Goal: Task Accomplishment & Management: Complete application form

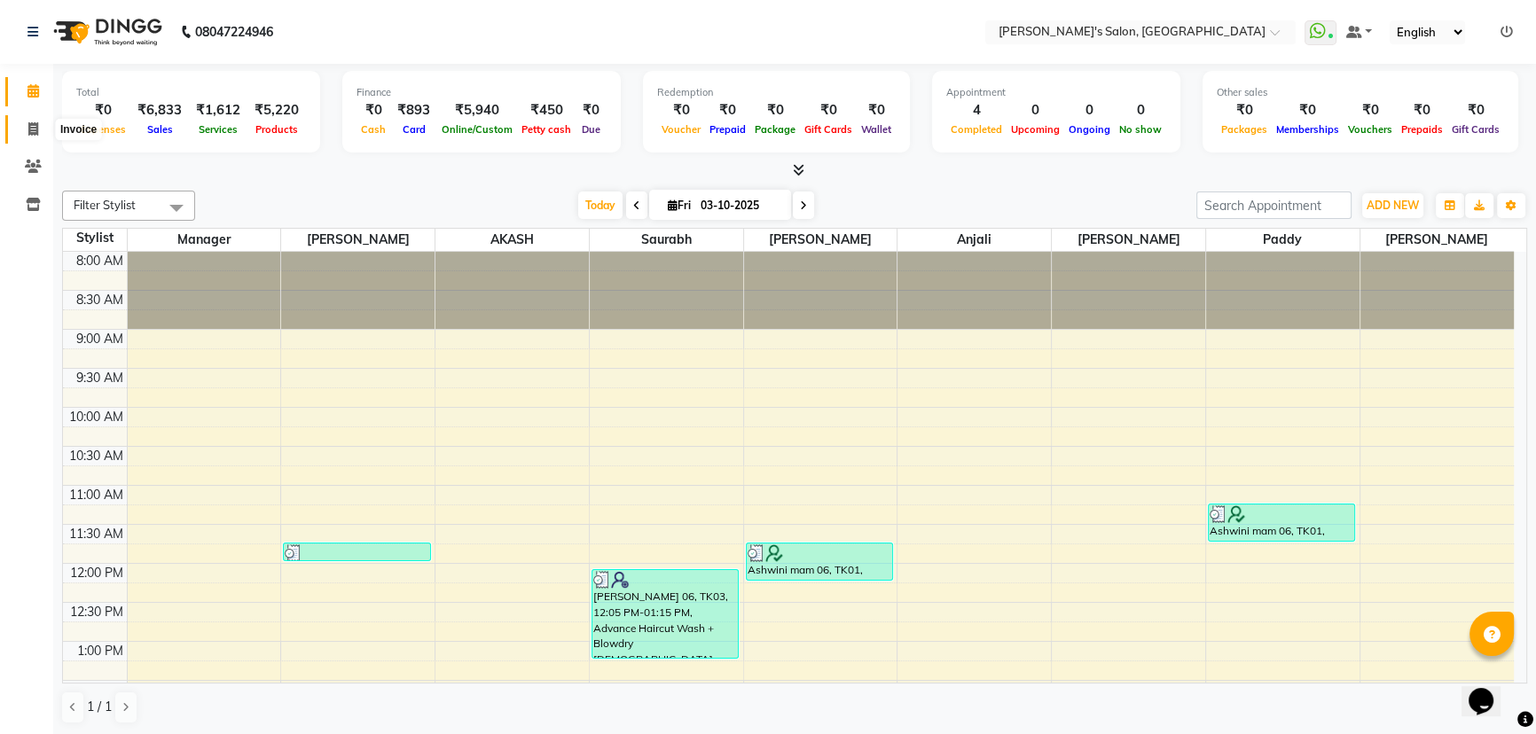
click at [31, 127] on icon at bounding box center [33, 128] width 10 height 13
select select "service"
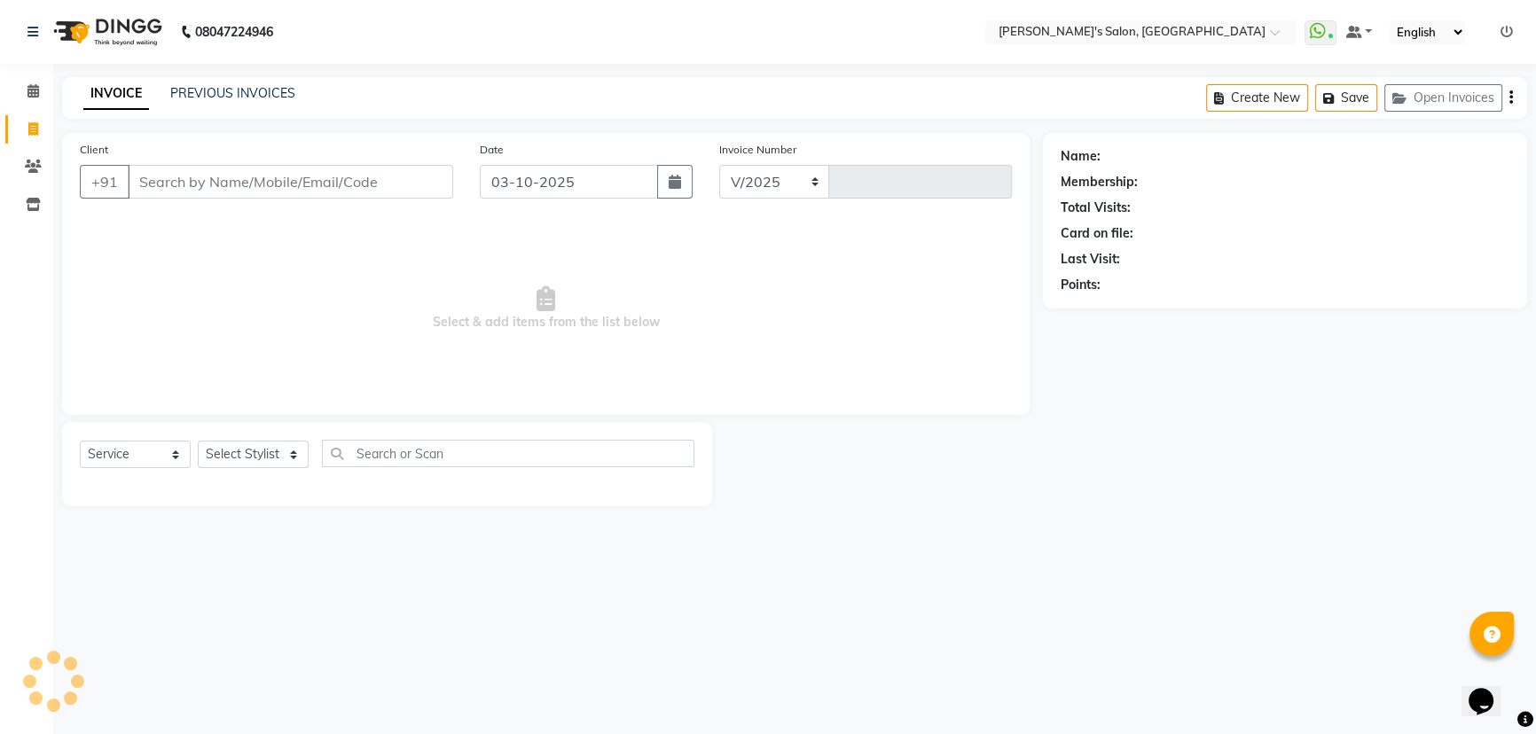
select select "7366"
type input "1525"
click at [270, 450] on select "Select Stylist AKASH ANIL KONDHAMANGALE [PERSON_NAME] Manager [PERSON_NAME] [PE…" at bounding box center [253, 454] width 111 height 27
select select "64321"
click at [198, 441] on select "Select Stylist AKASH ANIL KONDHAMANGALE [PERSON_NAME] Manager [PERSON_NAME] [PE…" at bounding box center [253, 454] width 111 height 27
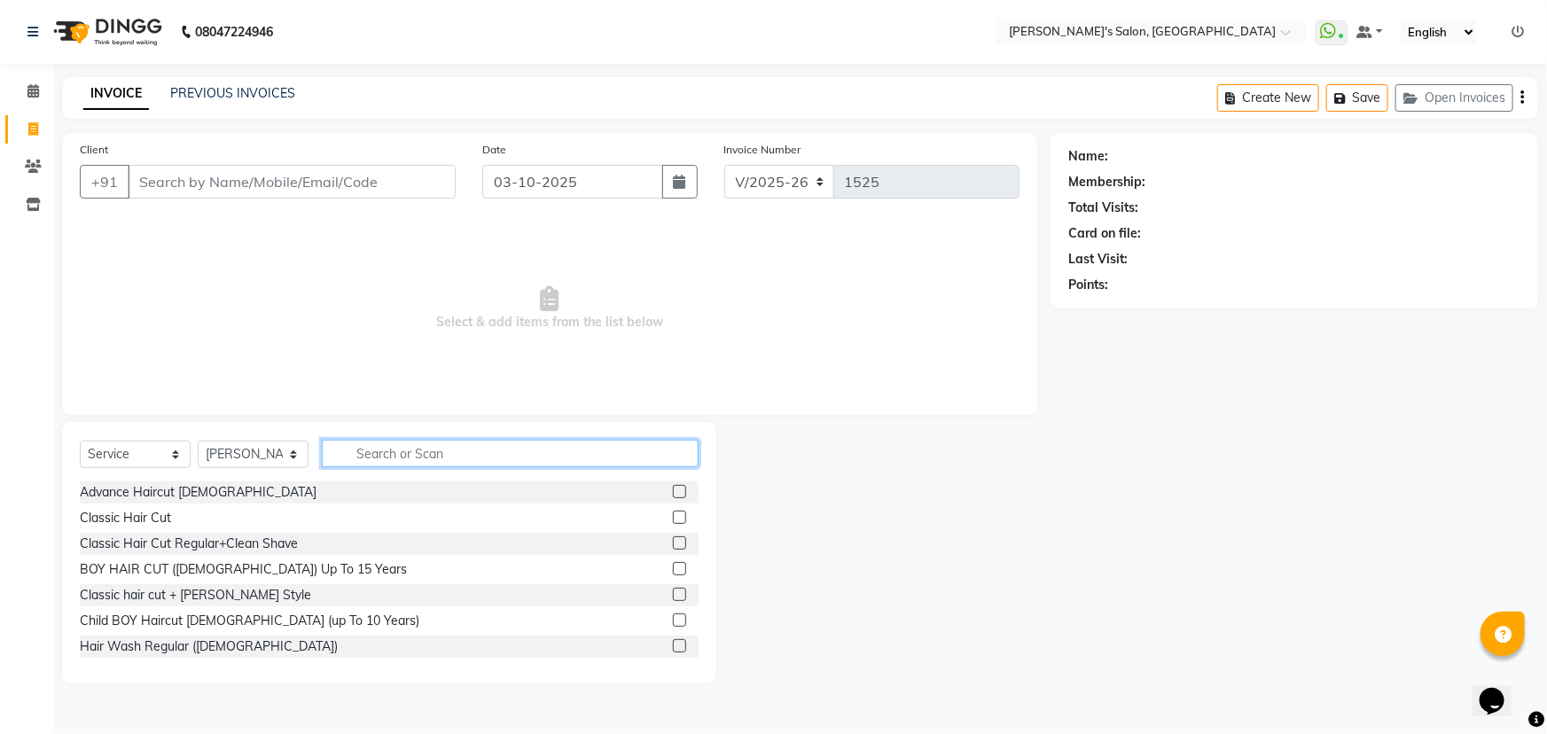
click at [386, 449] on input "text" at bounding box center [510, 453] width 377 height 27
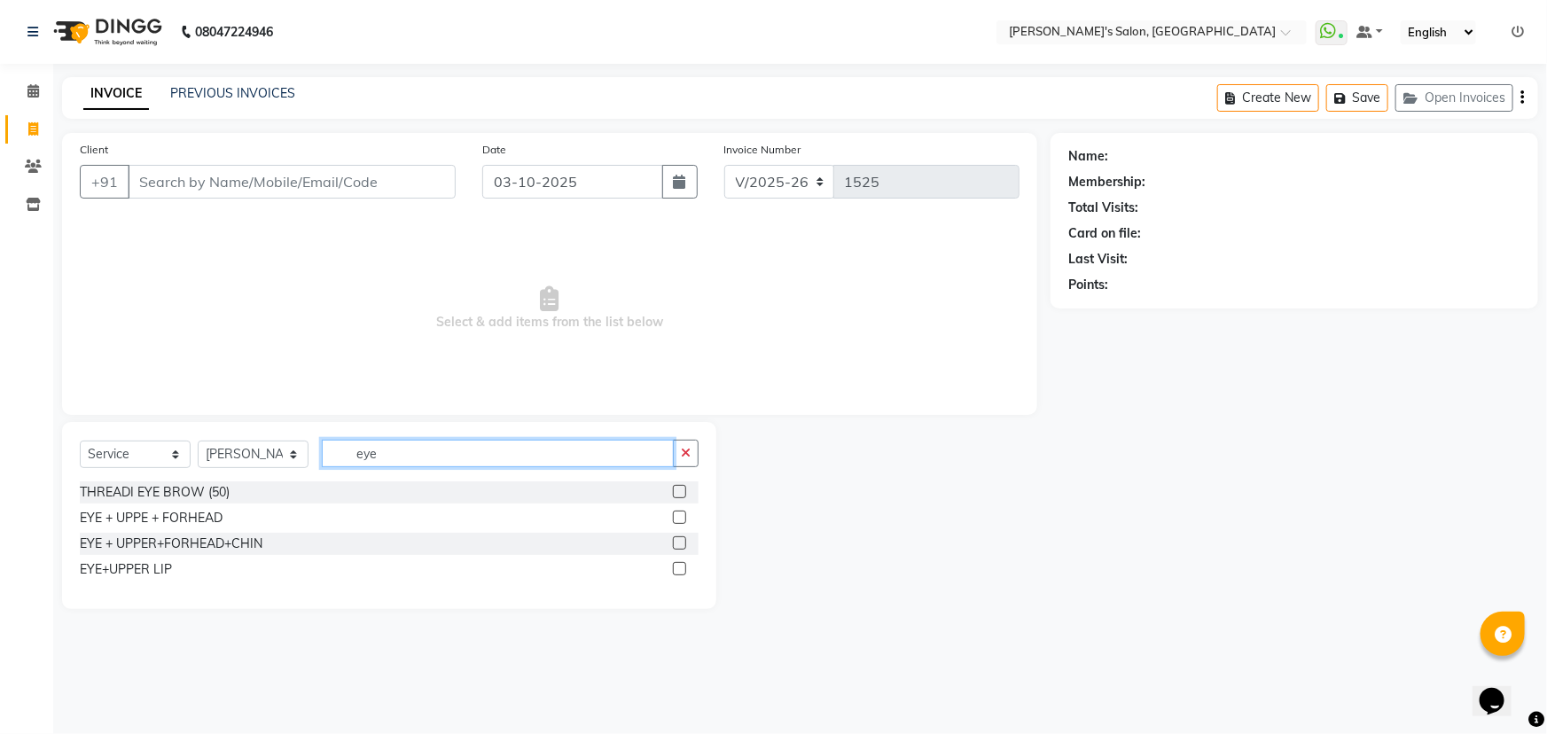
type input "eye"
click at [683, 492] on label at bounding box center [679, 491] width 13 height 13
click at [683, 492] on input "checkbox" at bounding box center [679, 493] width 12 height 12
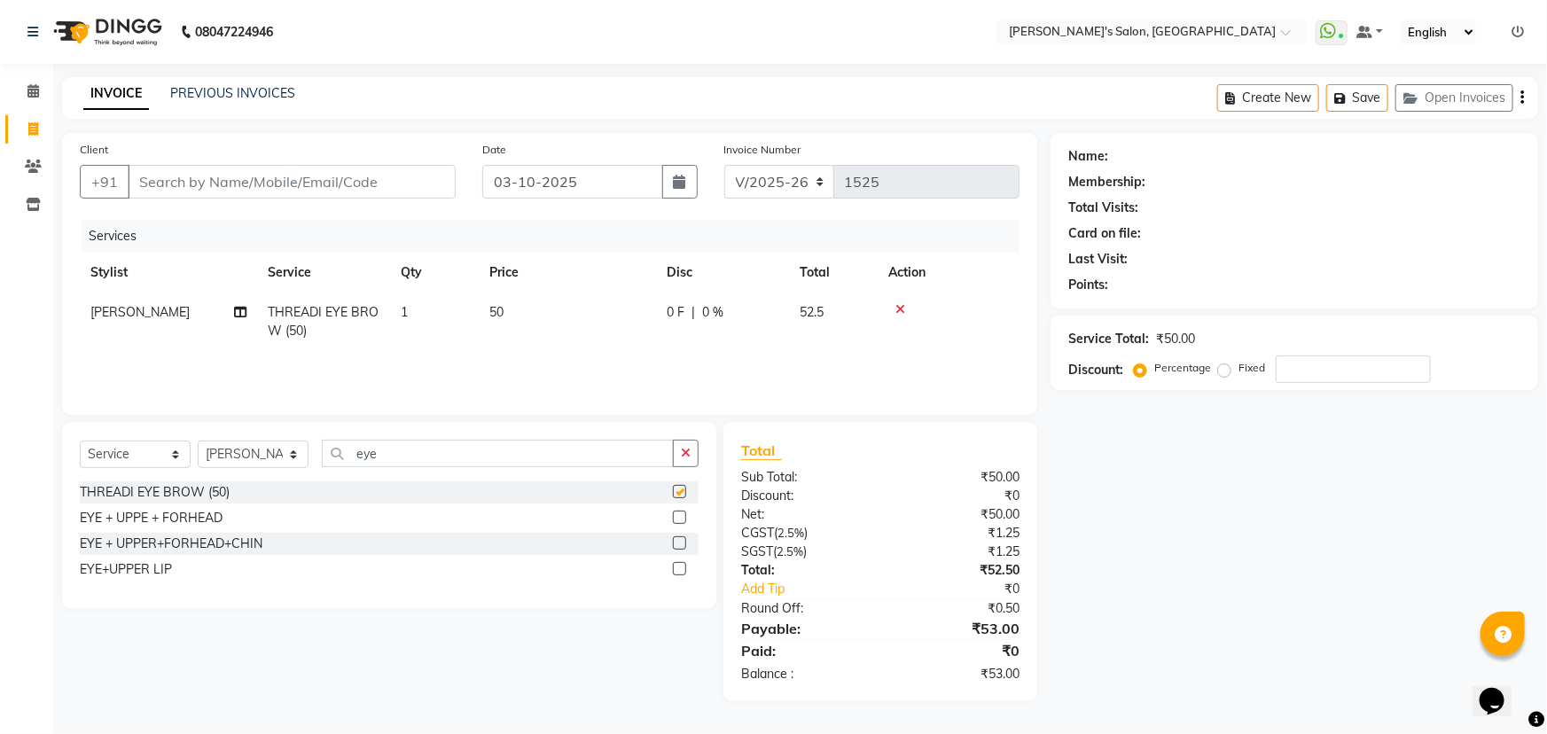
checkbox input "false"
click at [374, 453] on input "eye" at bounding box center [498, 453] width 352 height 27
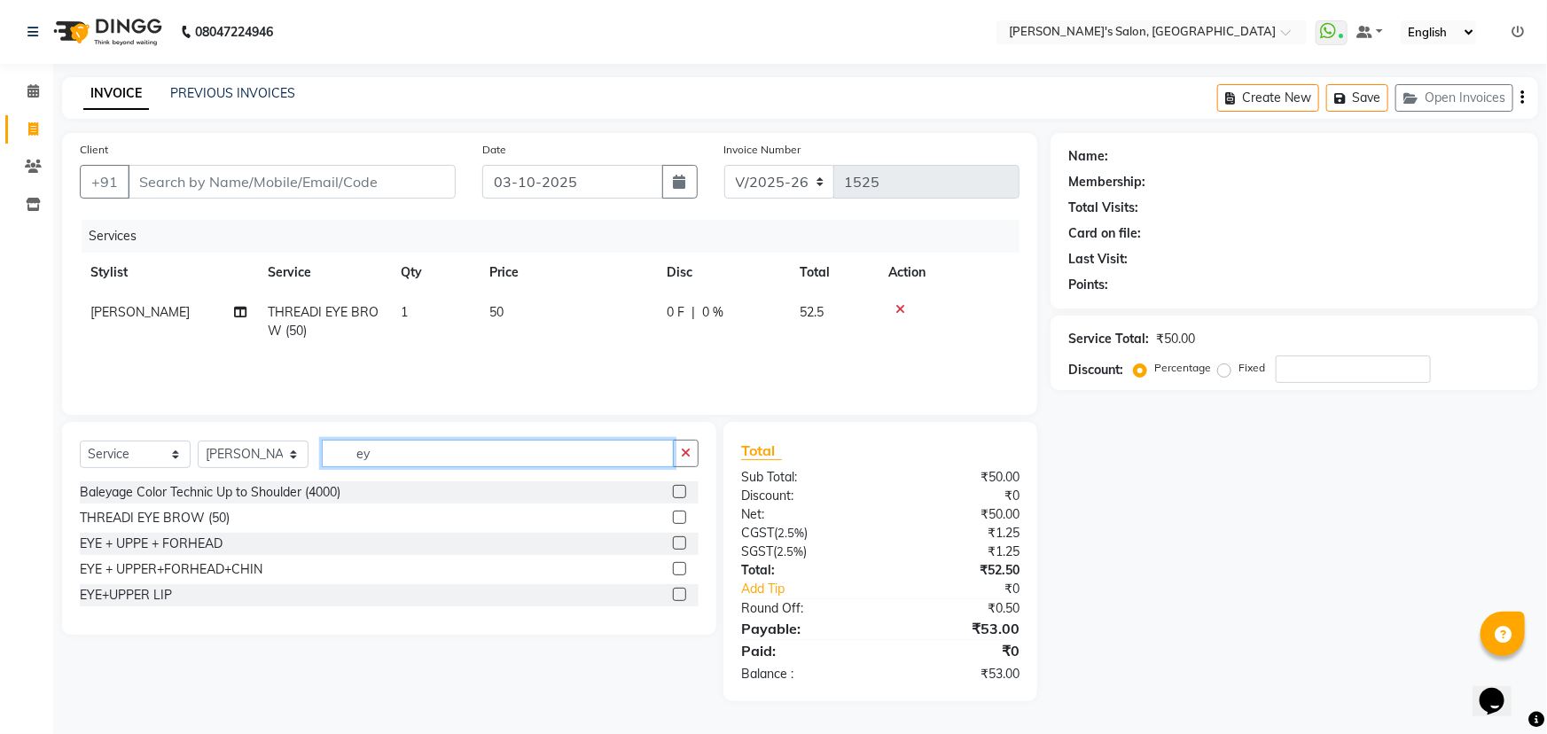
type input "e"
type input "upp"
click at [685, 489] on label at bounding box center [679, 491] width 13 height 13
click at [685, 489] on input "checkbox" at bounding box center [679, 493] width 12 height 12
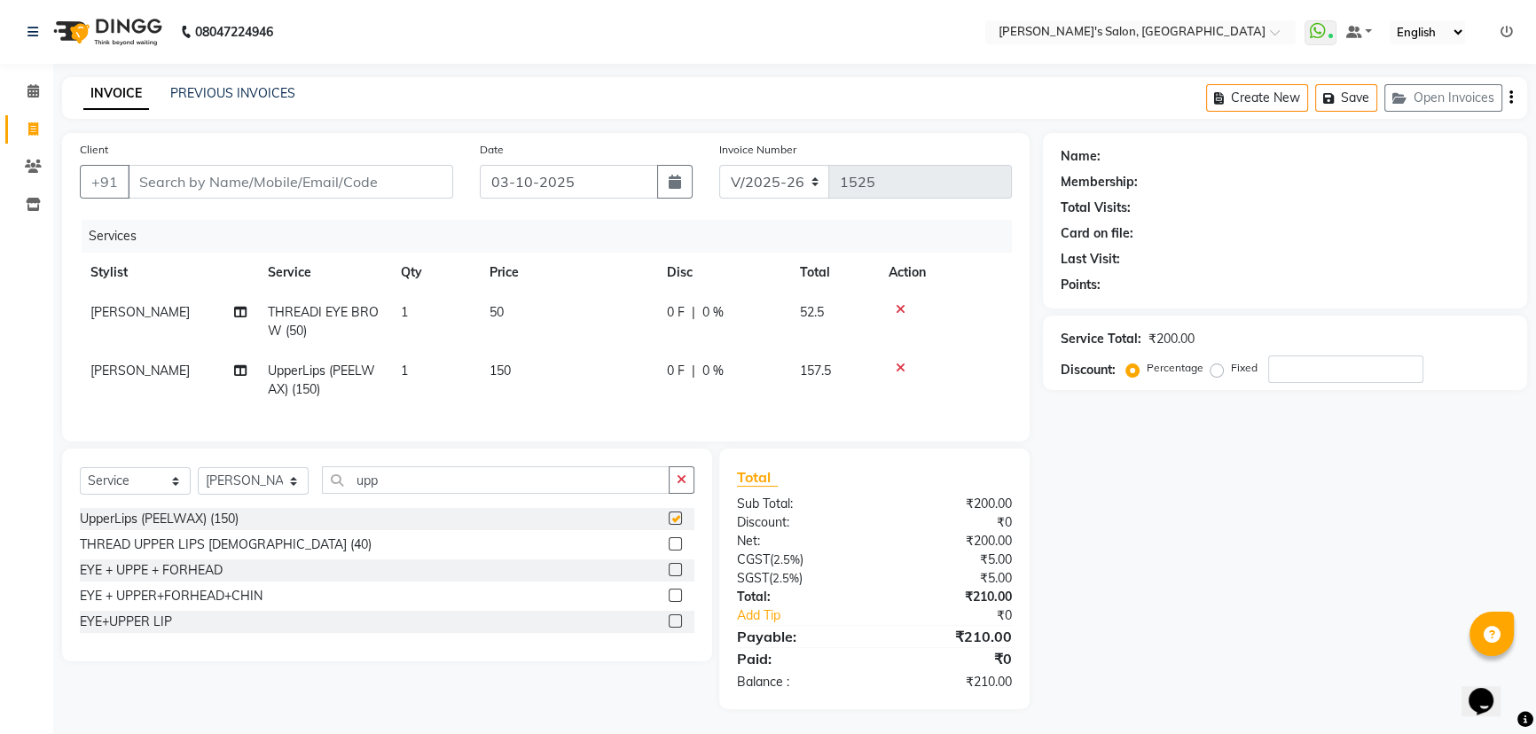
checkbox input "false"
click at [344, 175] on input "Client" at bounding box center [290, 182] width 325 height 34
type input "7"
type input "0"
click at [172, 184] on input "77666978867" at bounding box center [245, 182] width 235 height 34
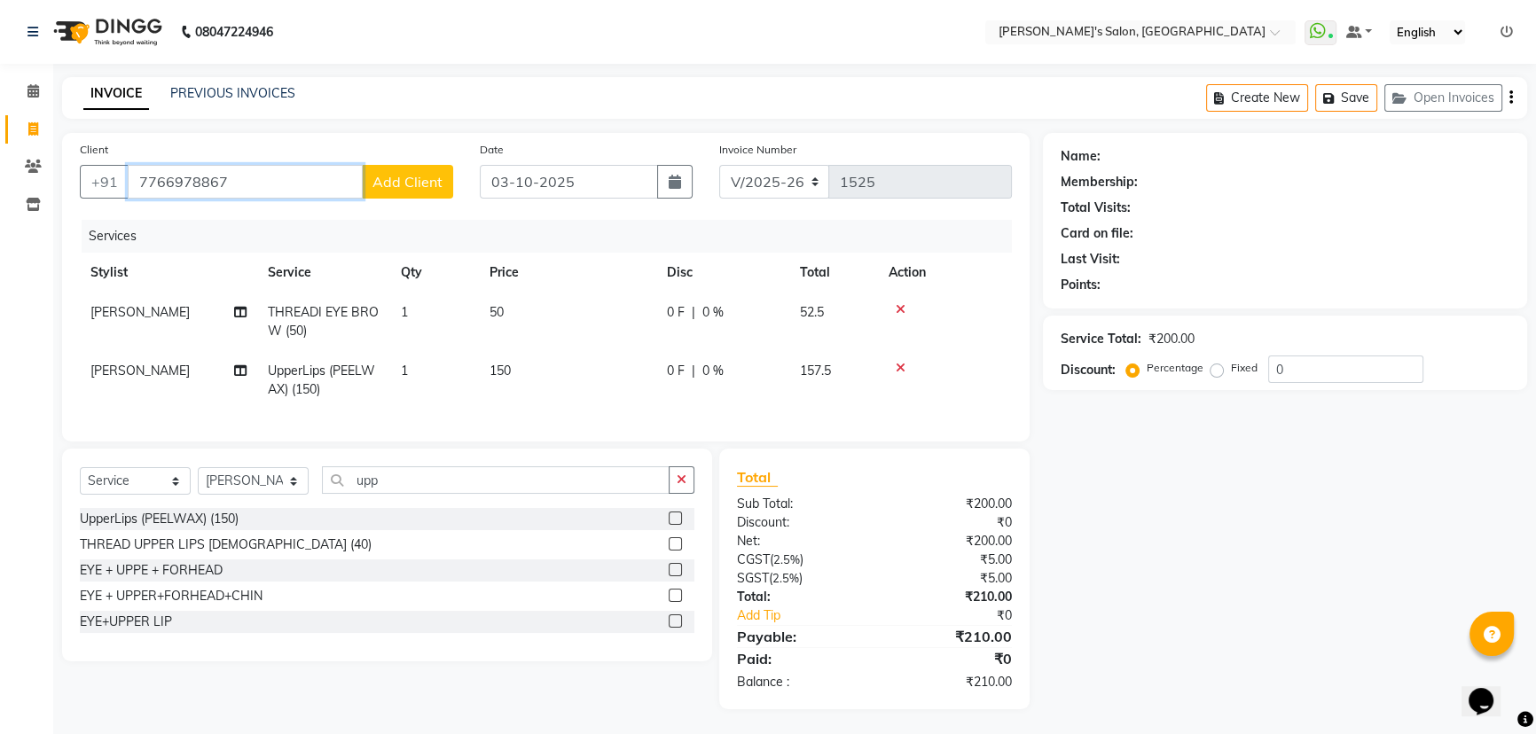
click at [245, 177] on input "7766978867" at bounding box center [245, 182] width 235 height 34
click at [187, 183] on input "7766978867" at bounding box center [245, 182] width 235 height 34
click at [227, 188] on input "7766978867" at bounding box center [245, 182] width 235 height 34
type input "7"
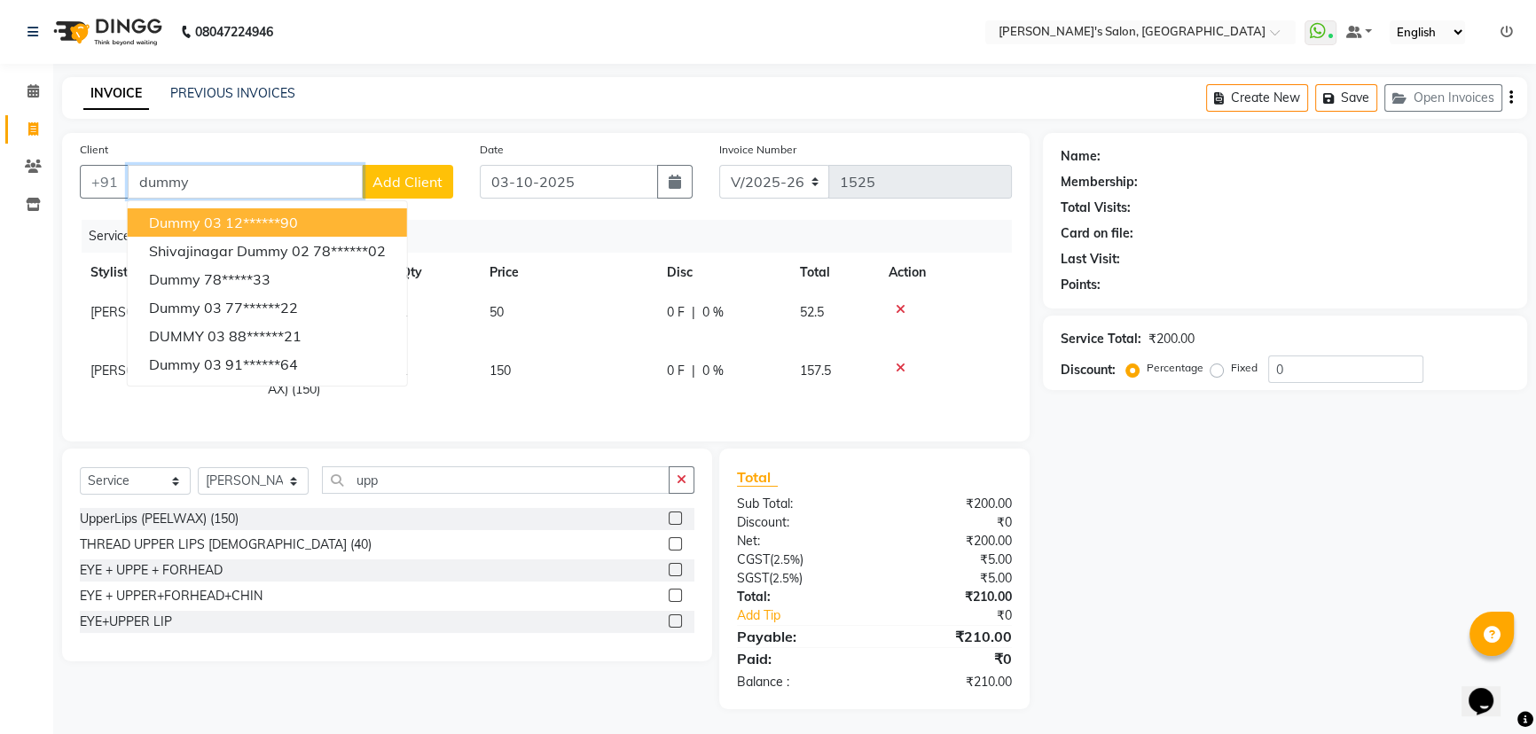
click at [277, 211] on button "dummy 03 12******90" at bounding box center [267, 222] width 279 height 28
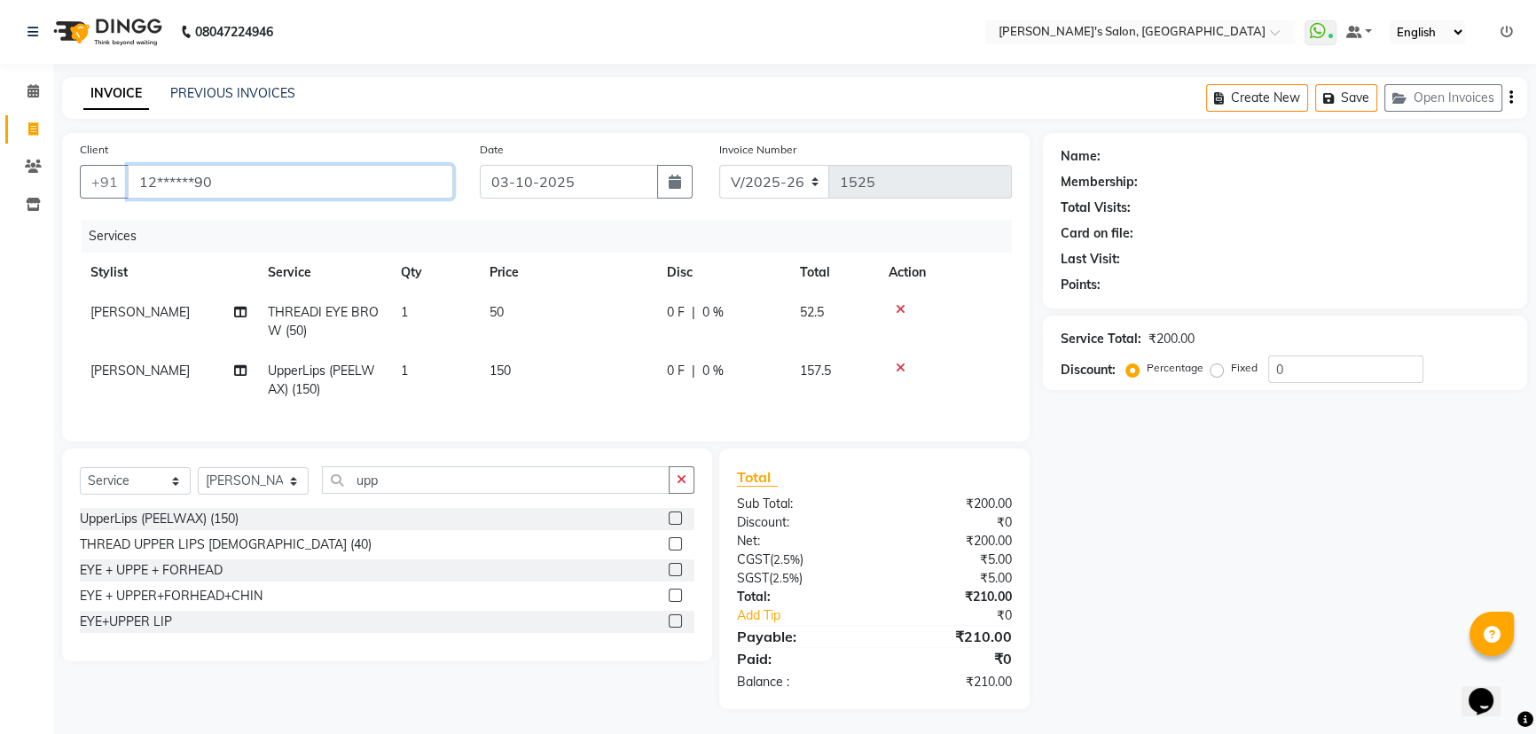
type input "12******90"
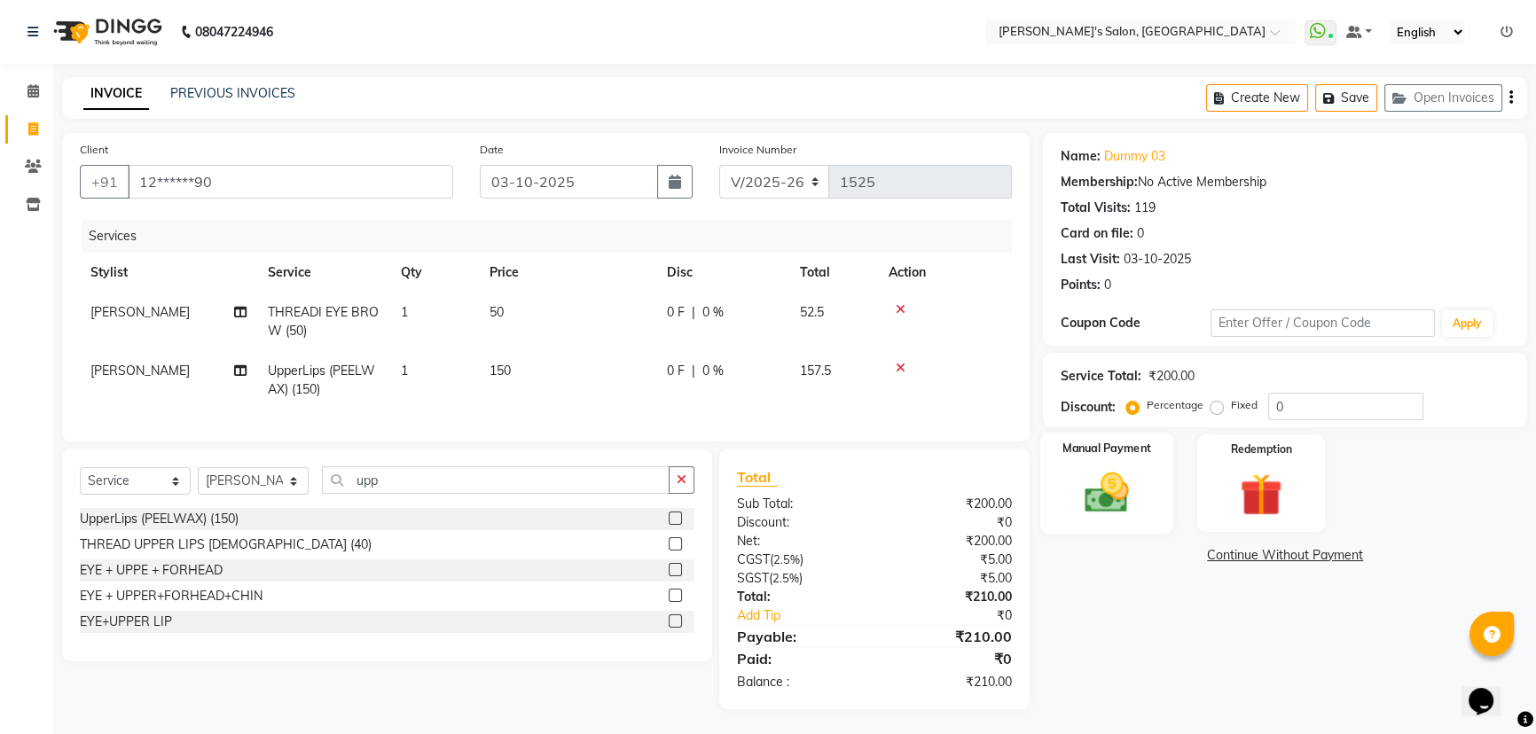
click at [1089, 476] on img at bounding box center [1107, 492] width 72 height 51
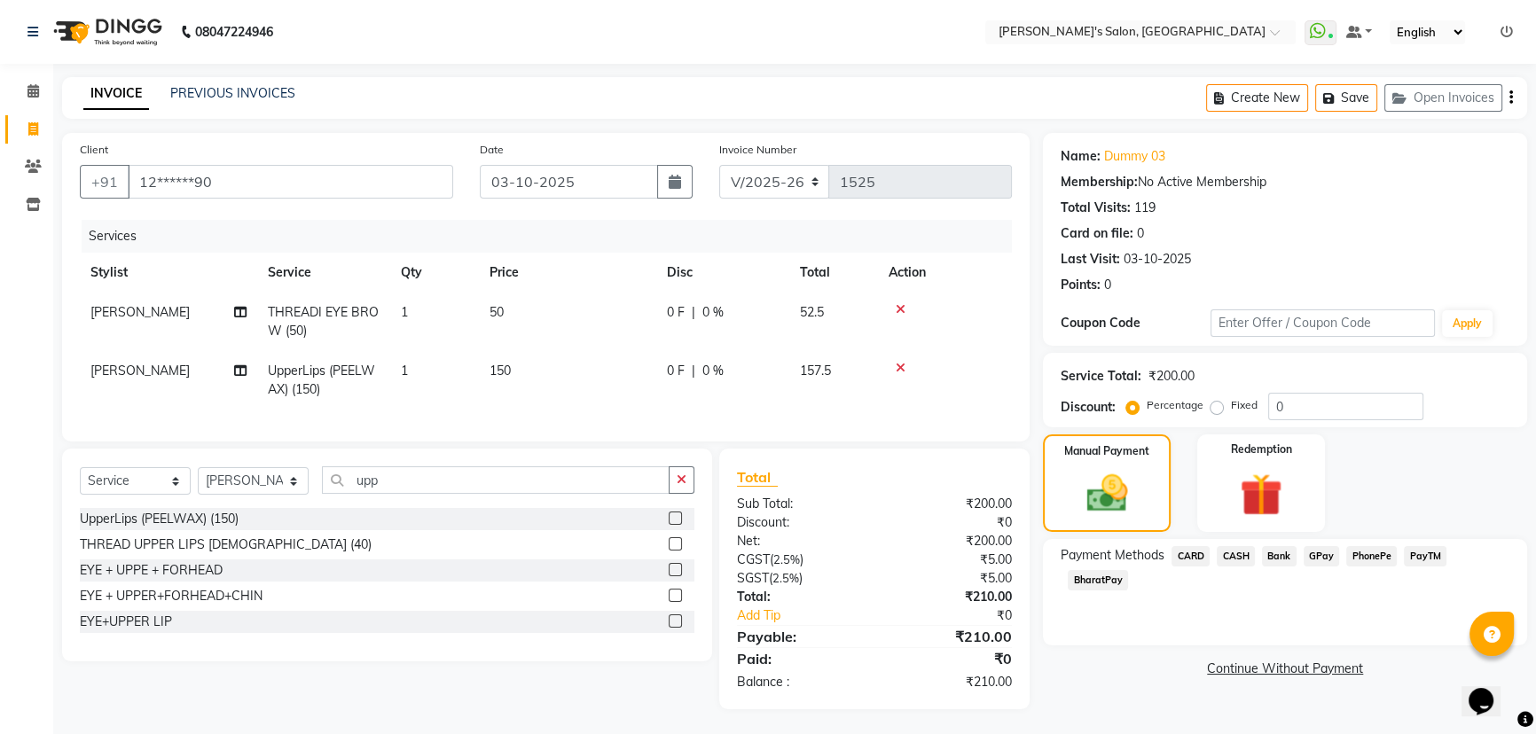
click at [117, 309] on span "[PERSON_NAME]" at bounding box center [139, 312] width 99 height 16
select select "64321"
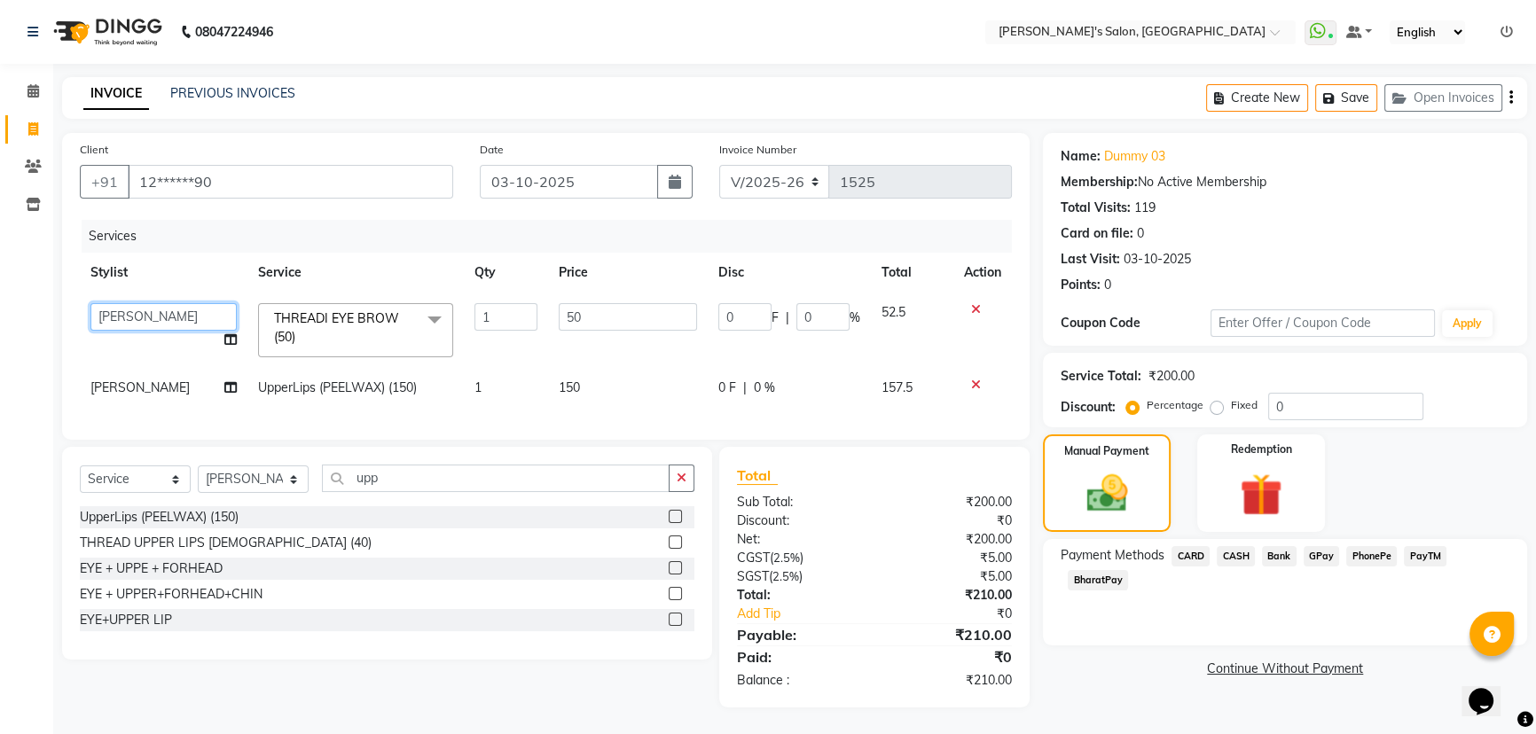
click at [117, 309] on select "AKASH [PERSON_NAME] [PERSON_NAME] Manager [PERSON_NAME] [PERSON_NAME]" at bounding box center [163, 316] width 146 height 27
click at [360, 269] on th "Service" at bounding box center [355, 273] width 216 height 40
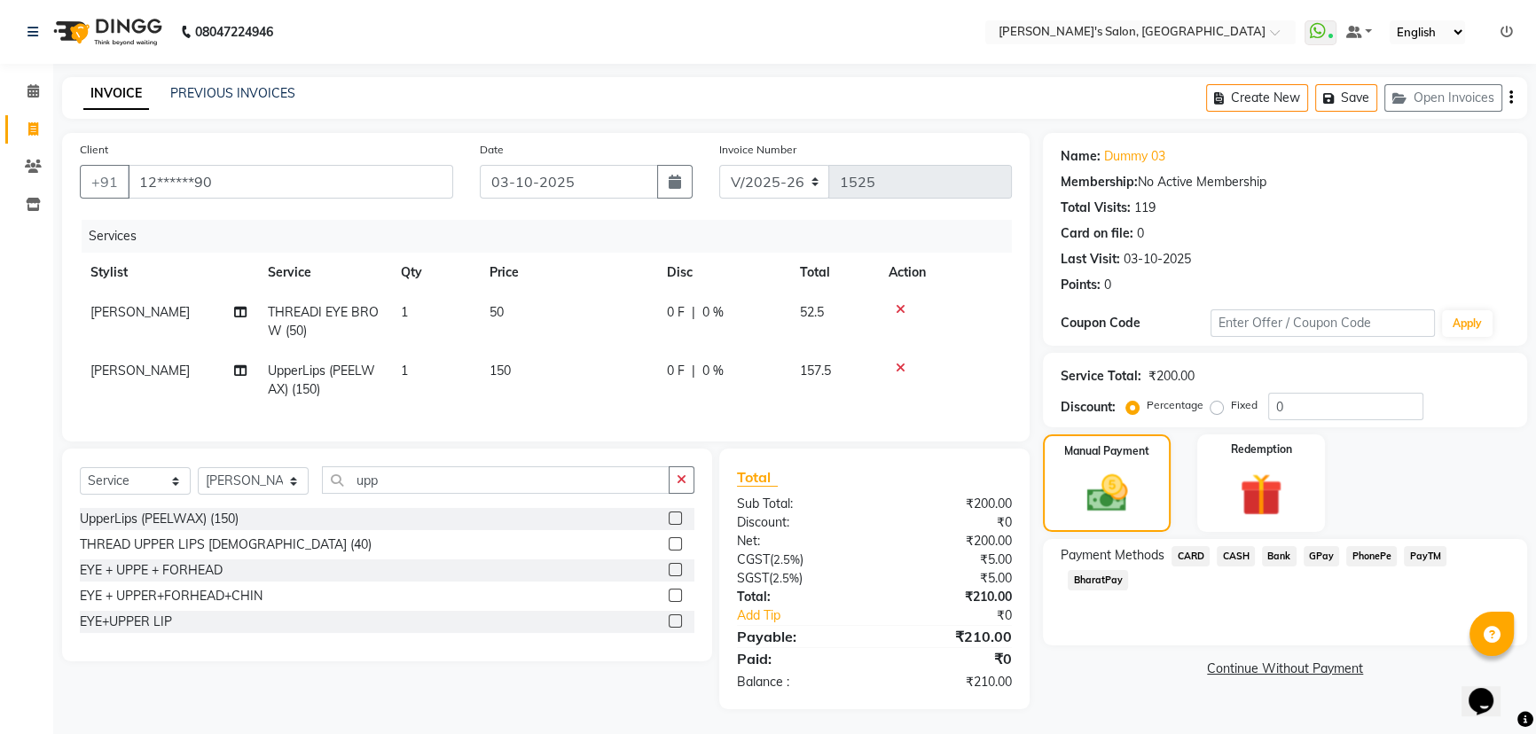
click at [1430, 561] on span "PayTM" at bounding box center [1425, 556] width 43 height 20
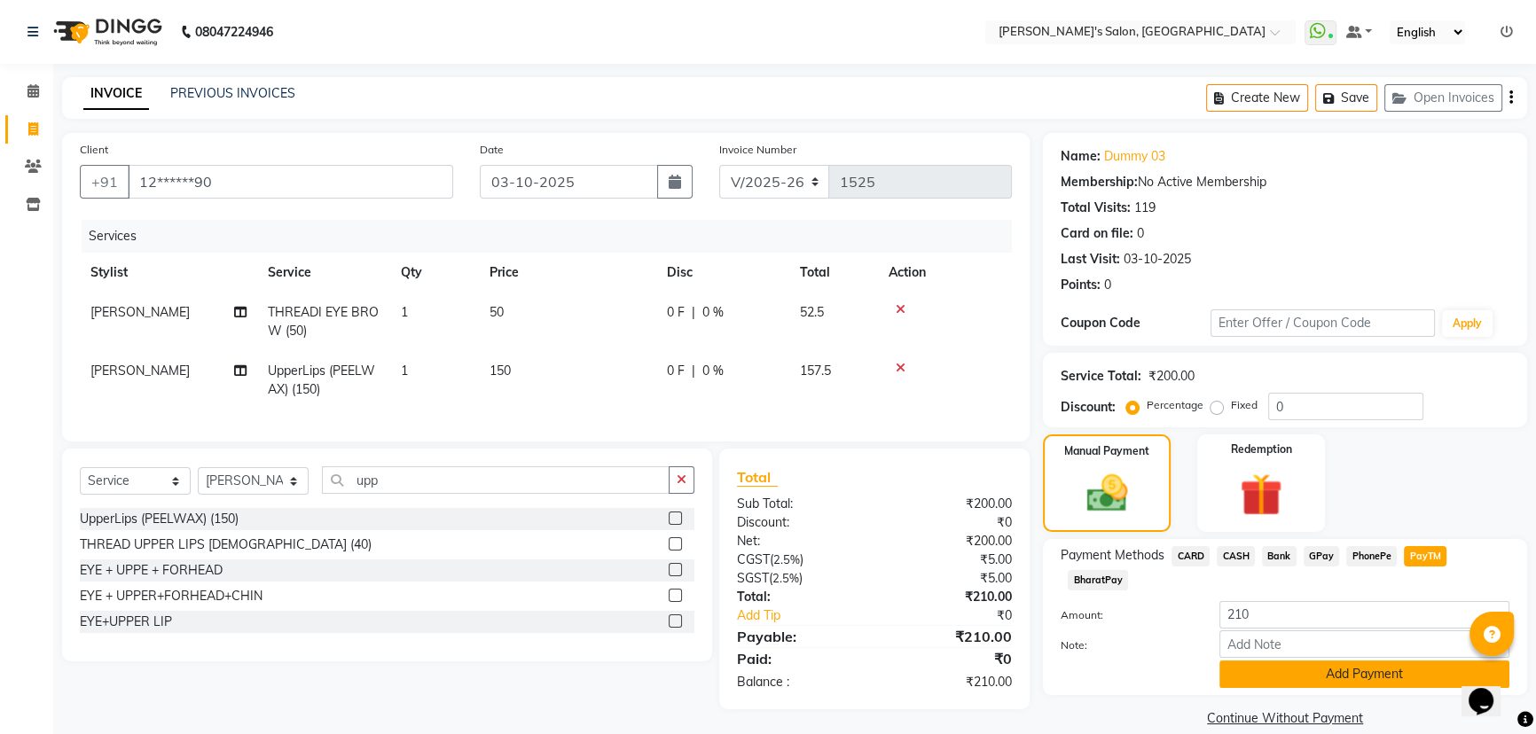
click at [1268, 677] on button "Add Payment" at bounding box center [1364, 674] width 290 height 27
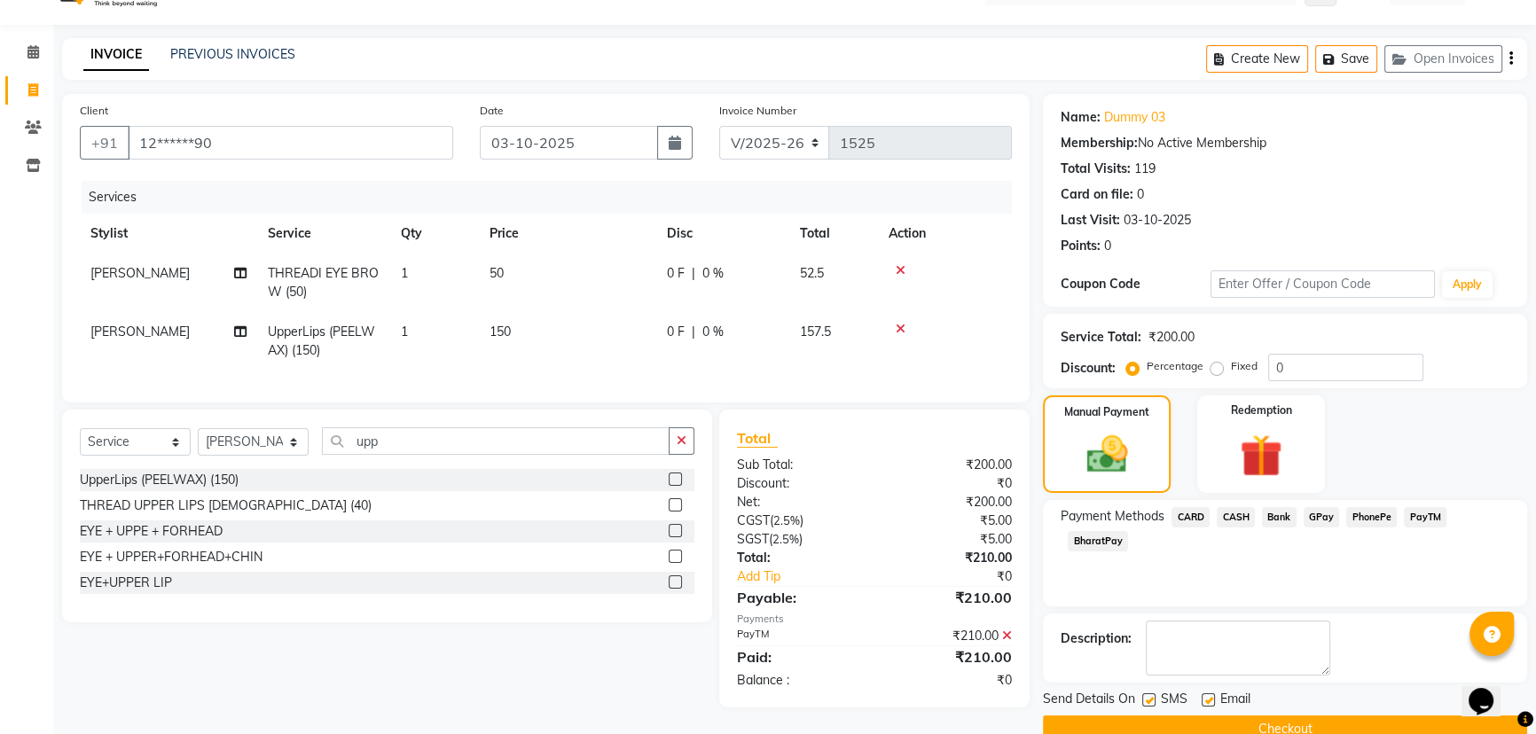
scroll to position [73, 0]
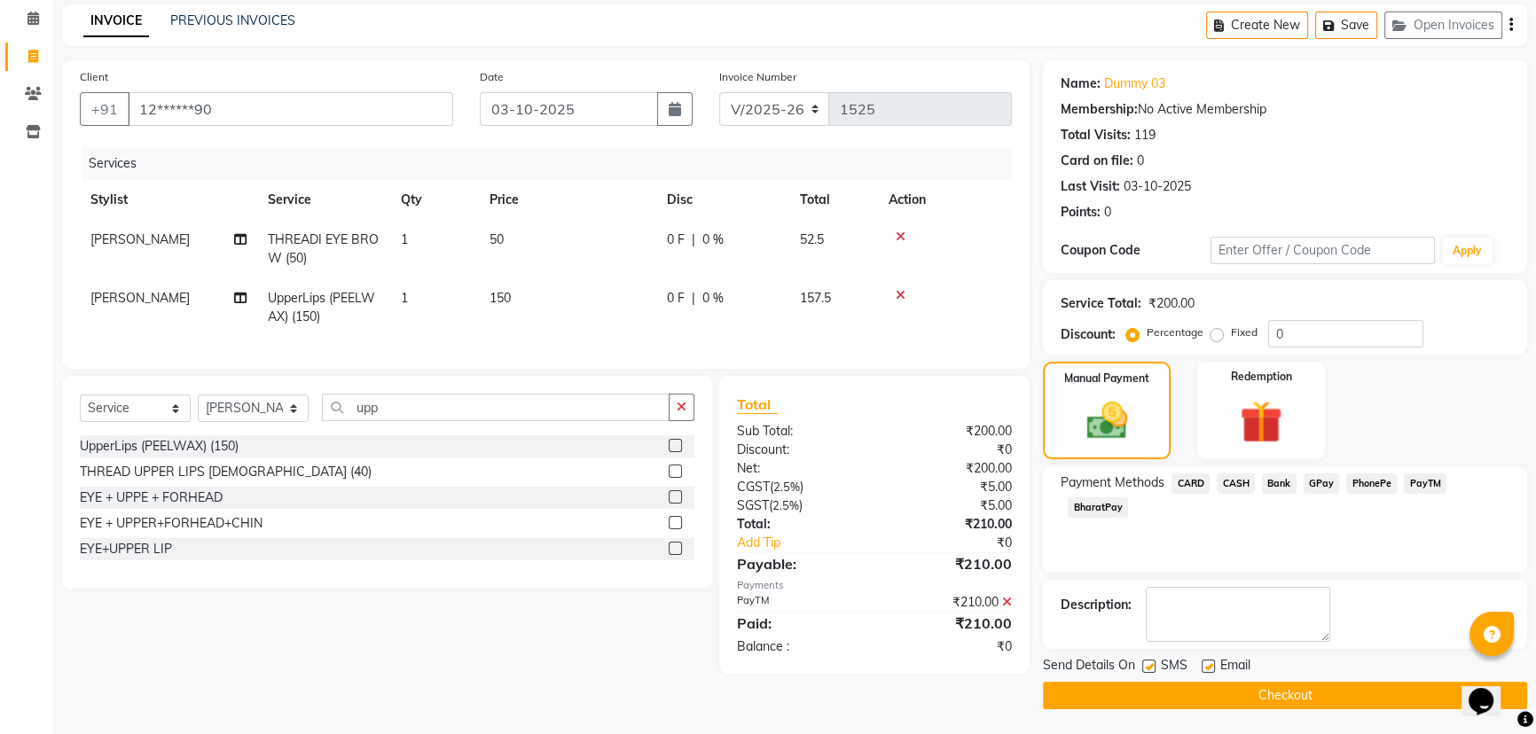
click at [1302, 701] on button "Checkout" at bounding box center [1285, 695] width 484 height 27
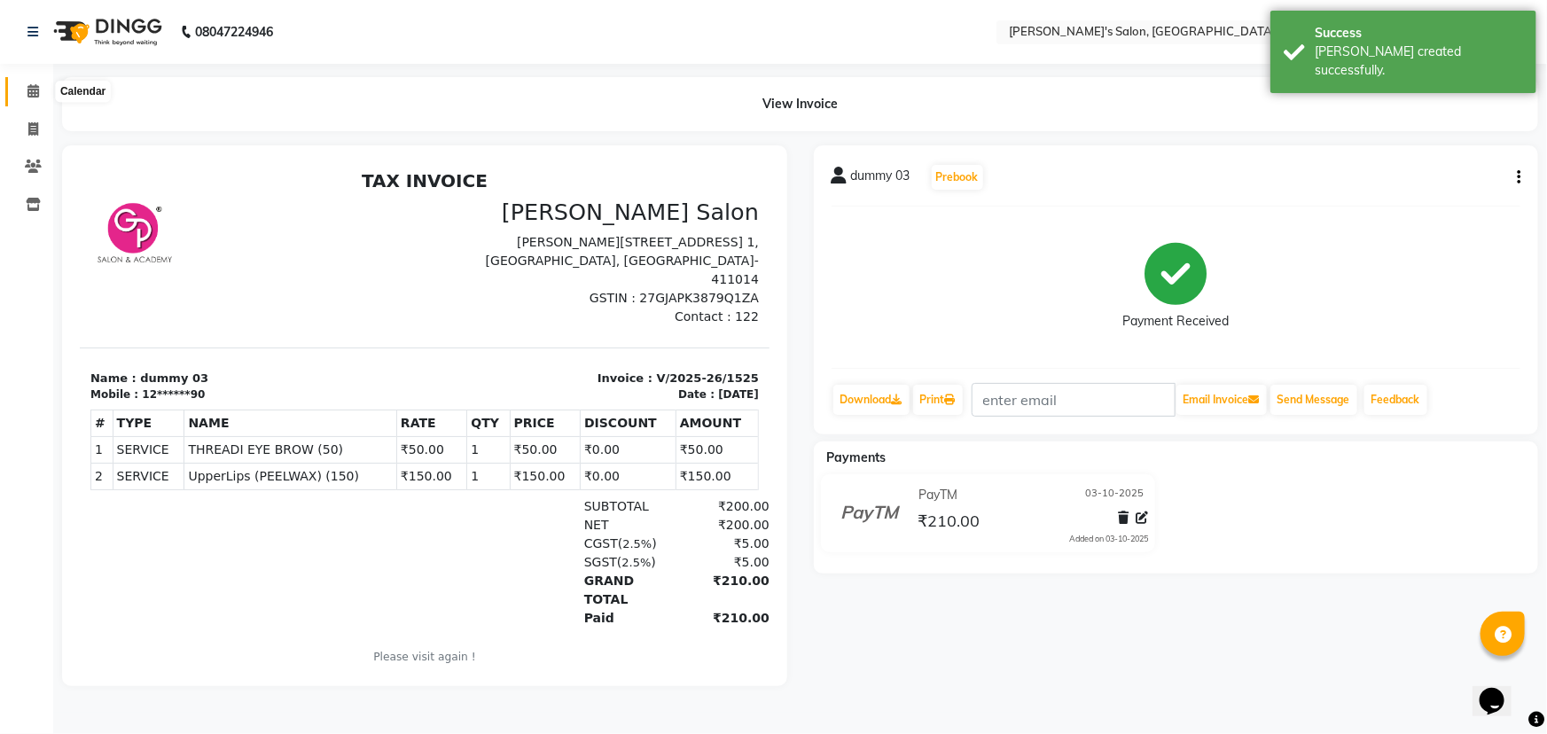
click at [24, 82] on span at bounding box center [33, 92] width 31 height 20
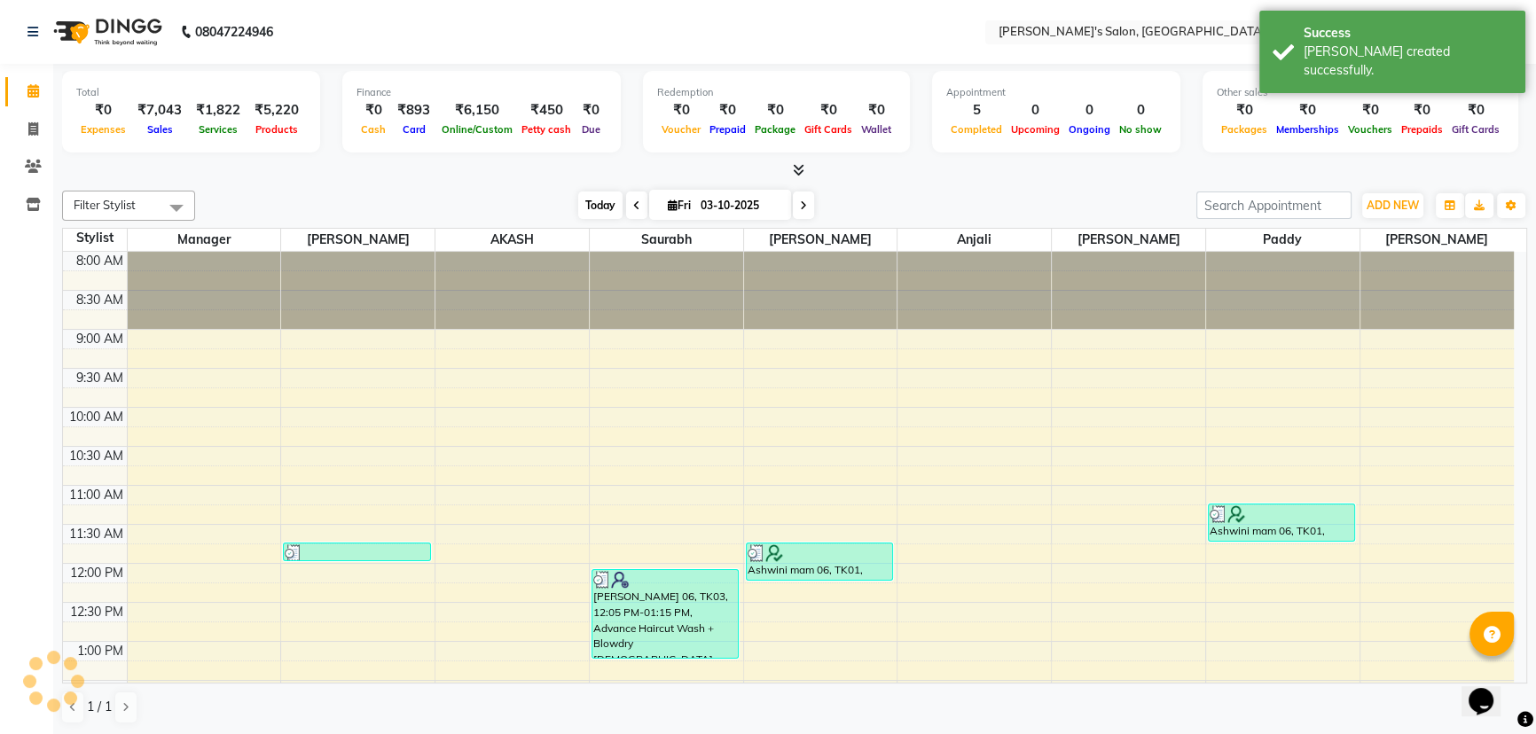
click at [595, 203] on span "Today" at bounding box center [600, 205] width 44 height 27
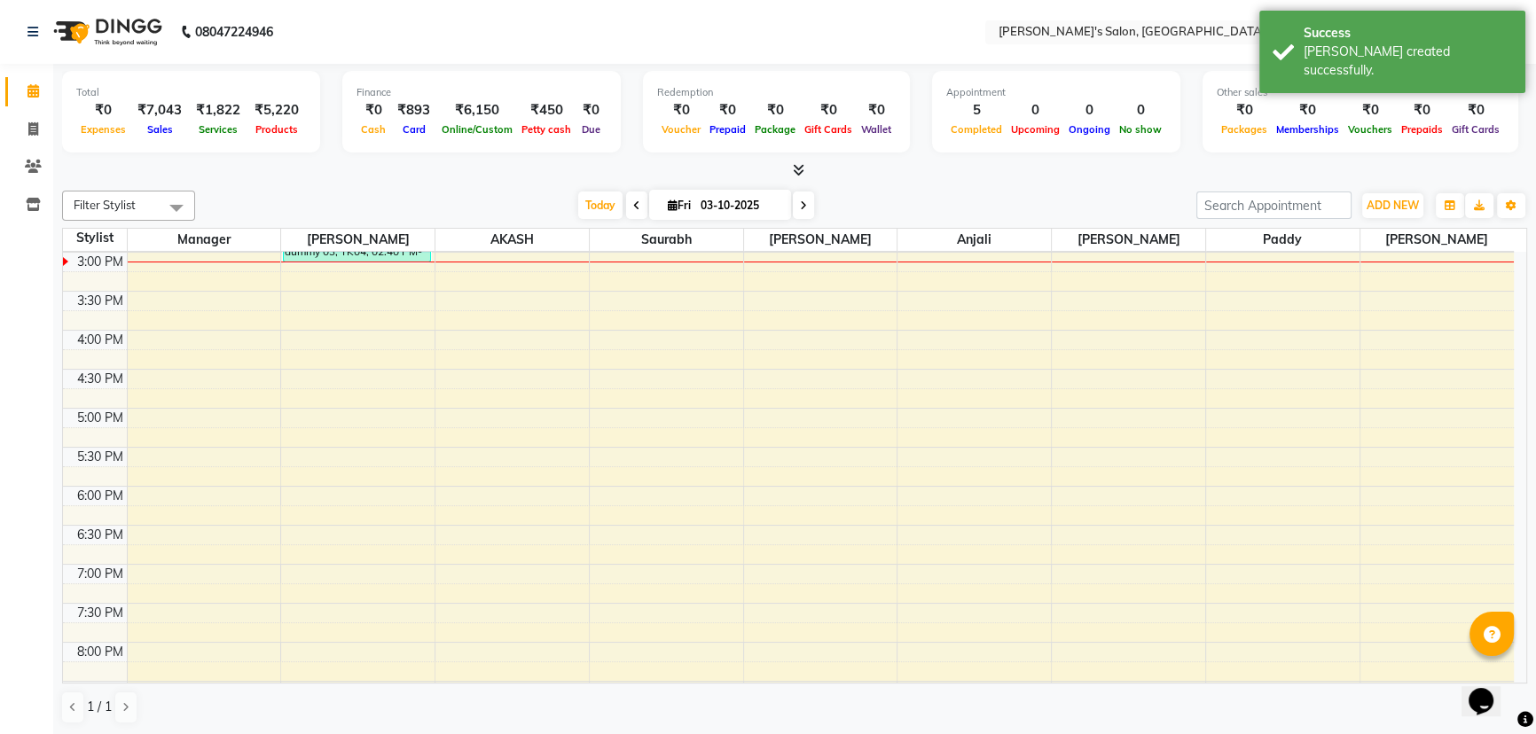
scroll to position [674, 0]
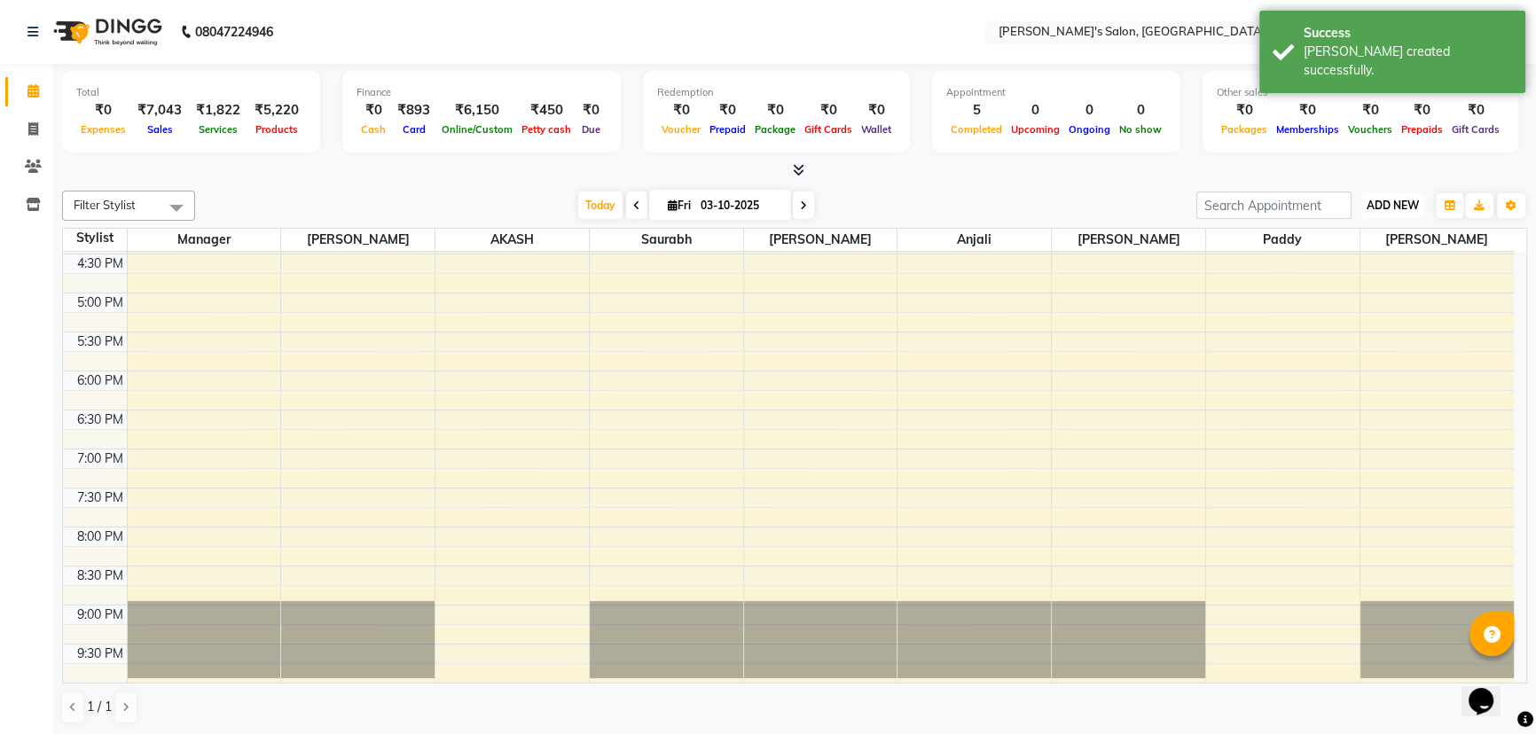
click at [1384, 200] on span "ADD NEW" at bounding box center [1392, 205] width 52 height 13
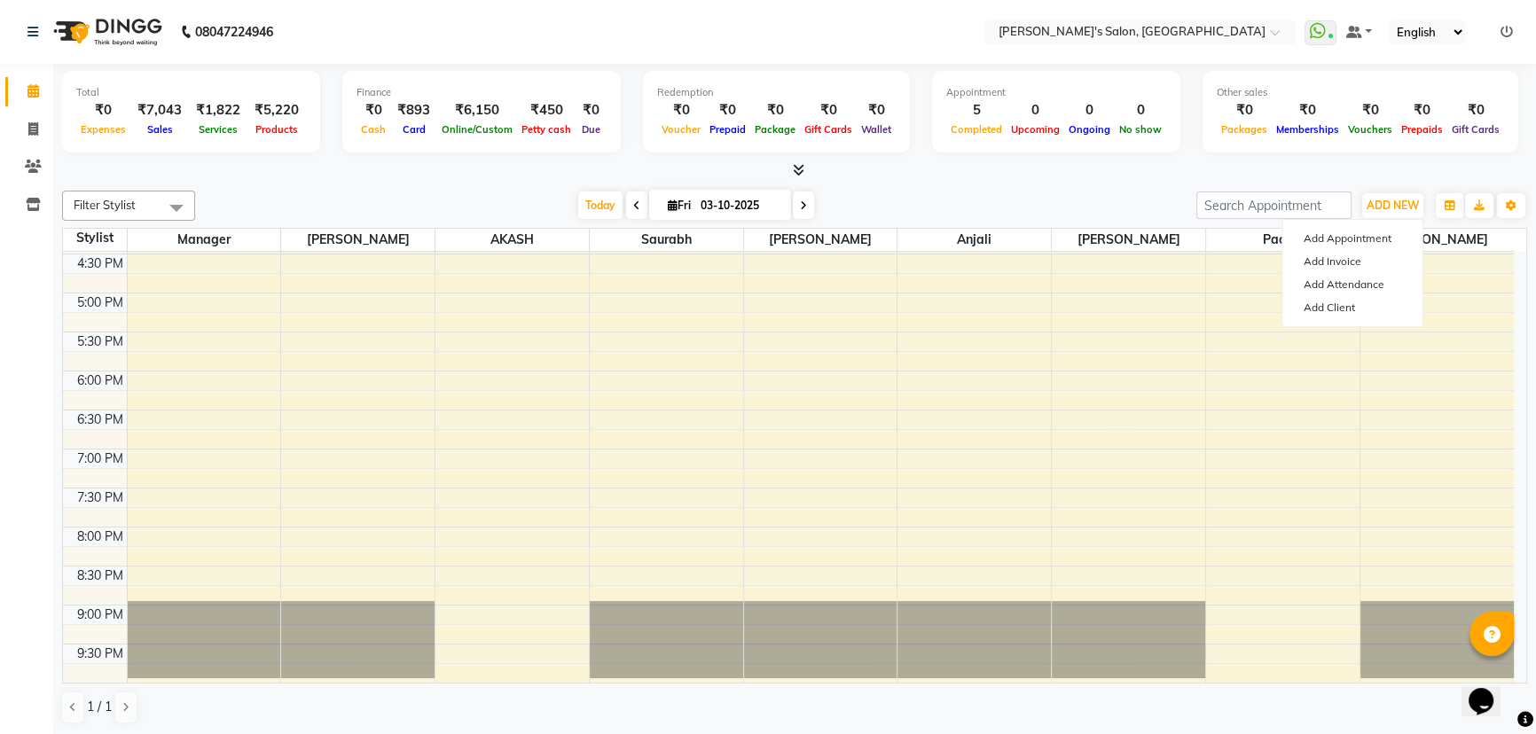
click at [1070, 200] on div "[DATE] [DATE]" at bounding box center [695, 205] width 983 height 27
click at [597, 197] on span "Today" at bounding box center [600, 205] width 44 height 27
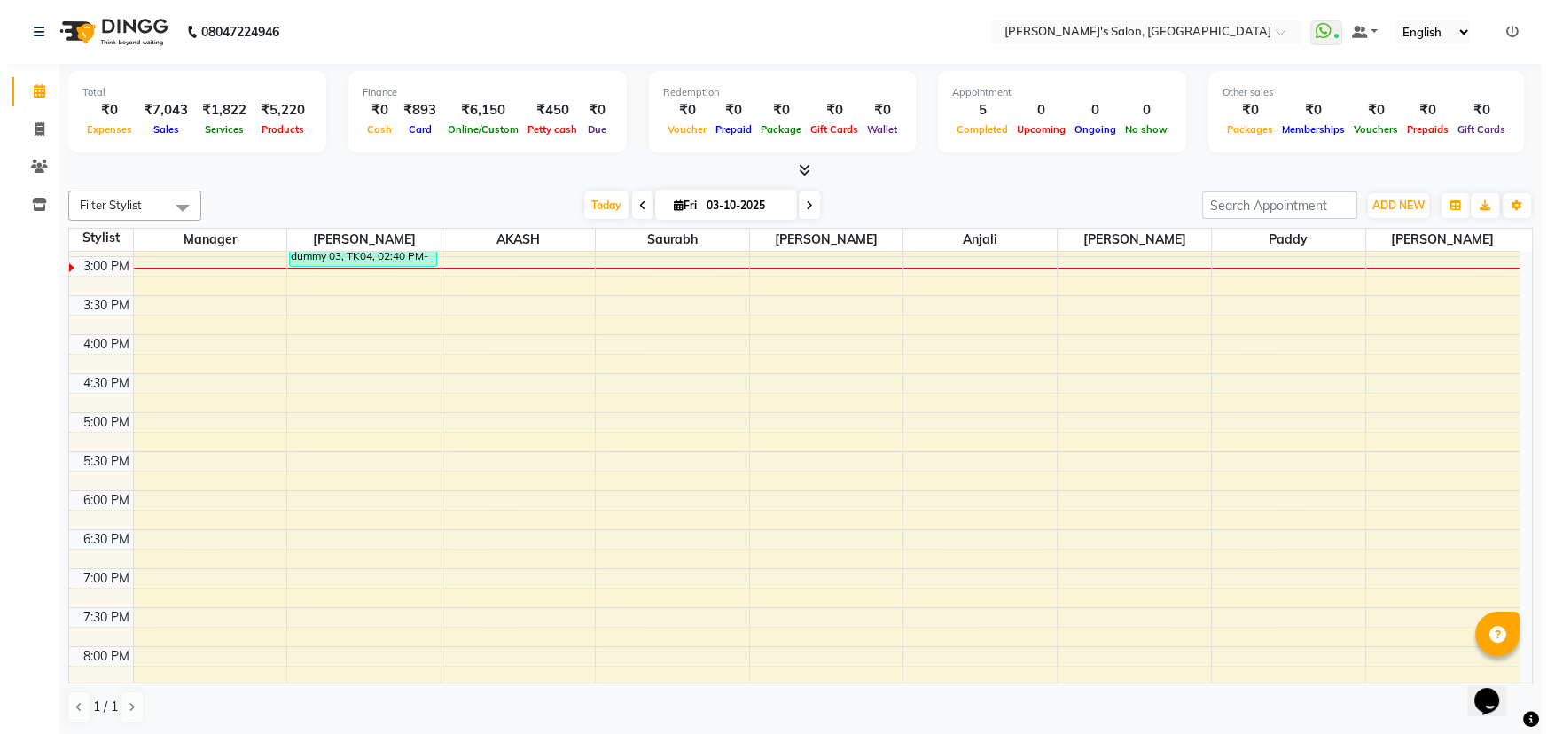
scroll to position [514, 0]
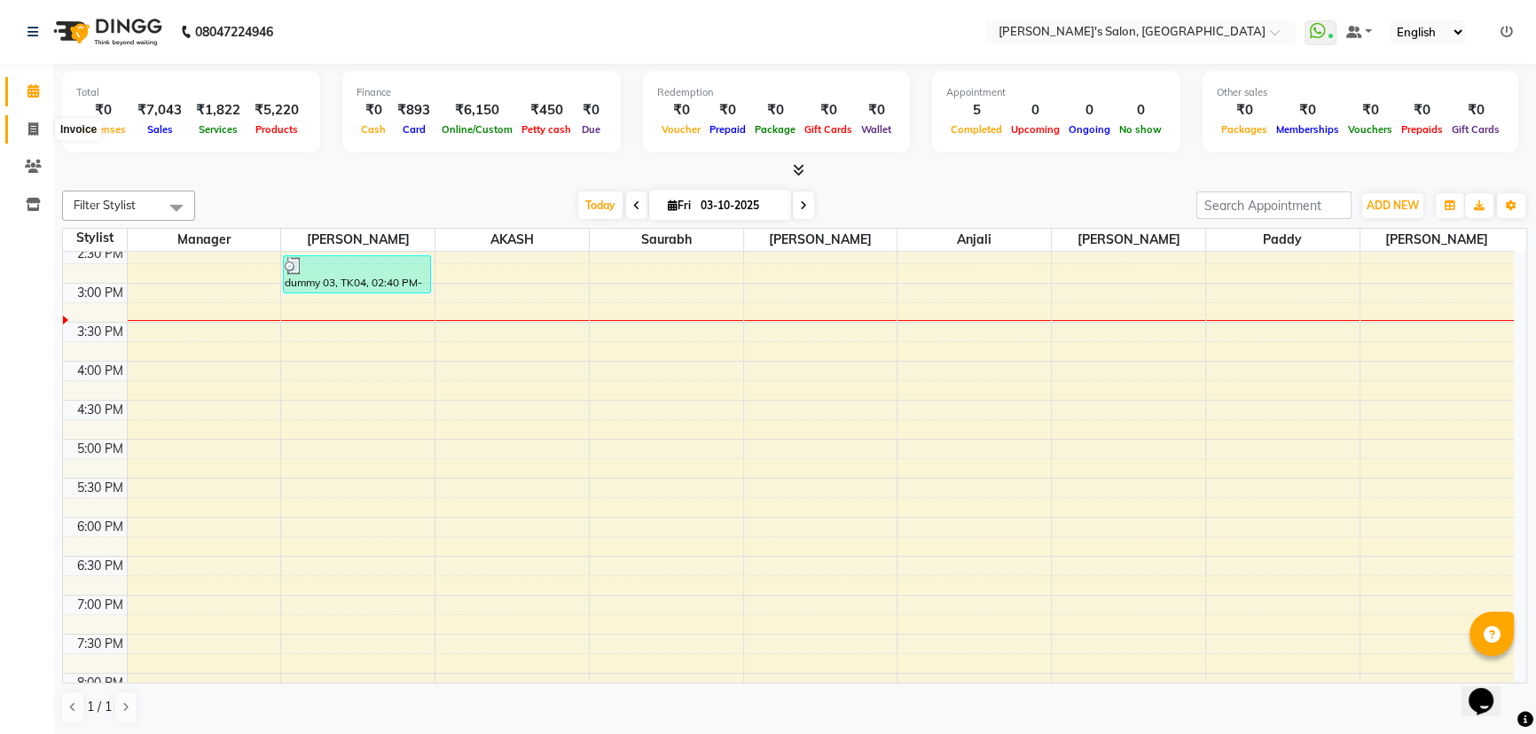
click at [39, 132] on span at bounding box center [33, 130] width 31 height 20
select select "7366"
select select "service"
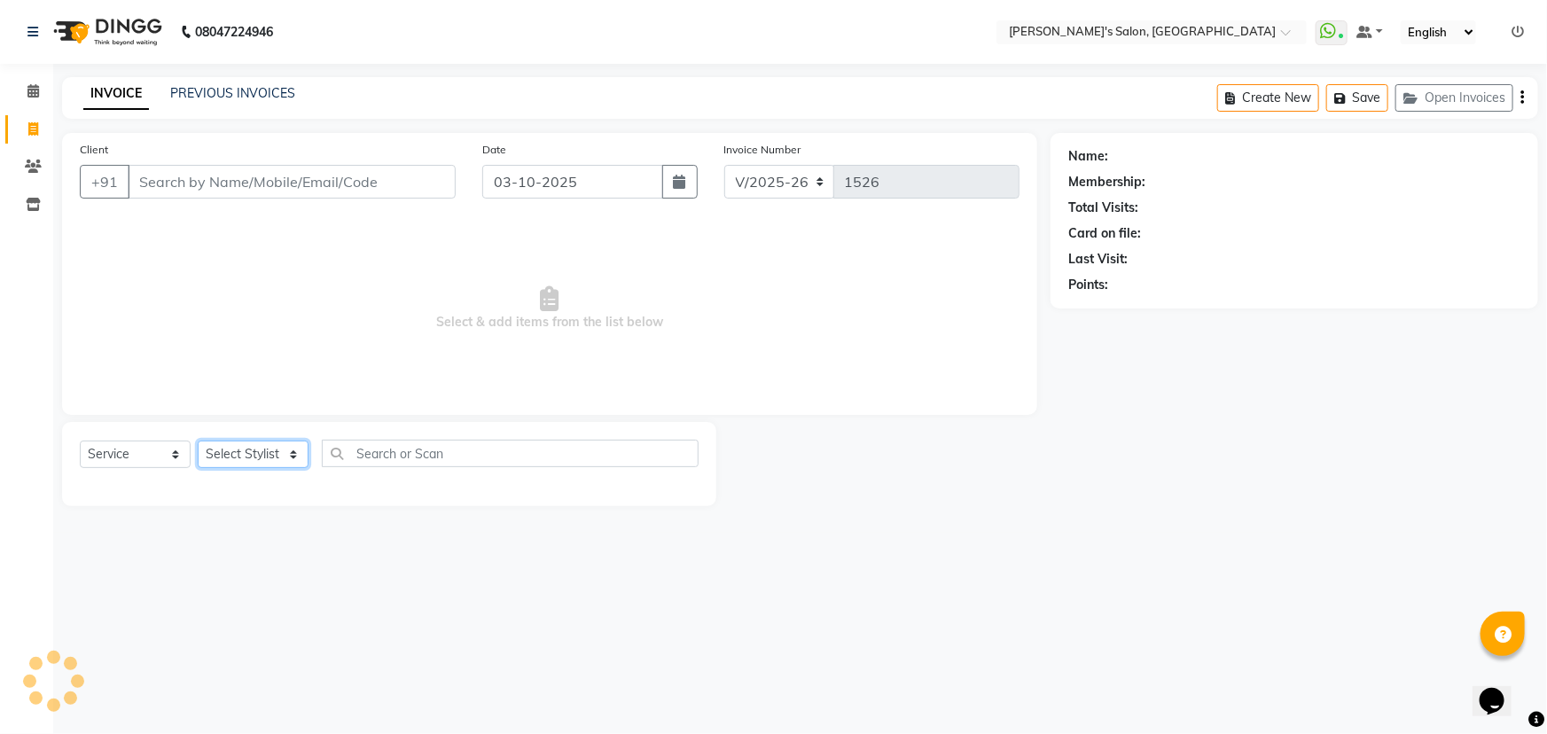
click at [214, 462] on select "Select Stylist" at bounding box center [253, 454] width 111 height 27
select select "75759"
click at [198, 441] on select "Select Stylist AKASH ANIL KONDHAMANGALE [PERSON_NAME] Manager [PERSON_NAME] [PE…" at bounding box center [253, 454] width 111 height 27
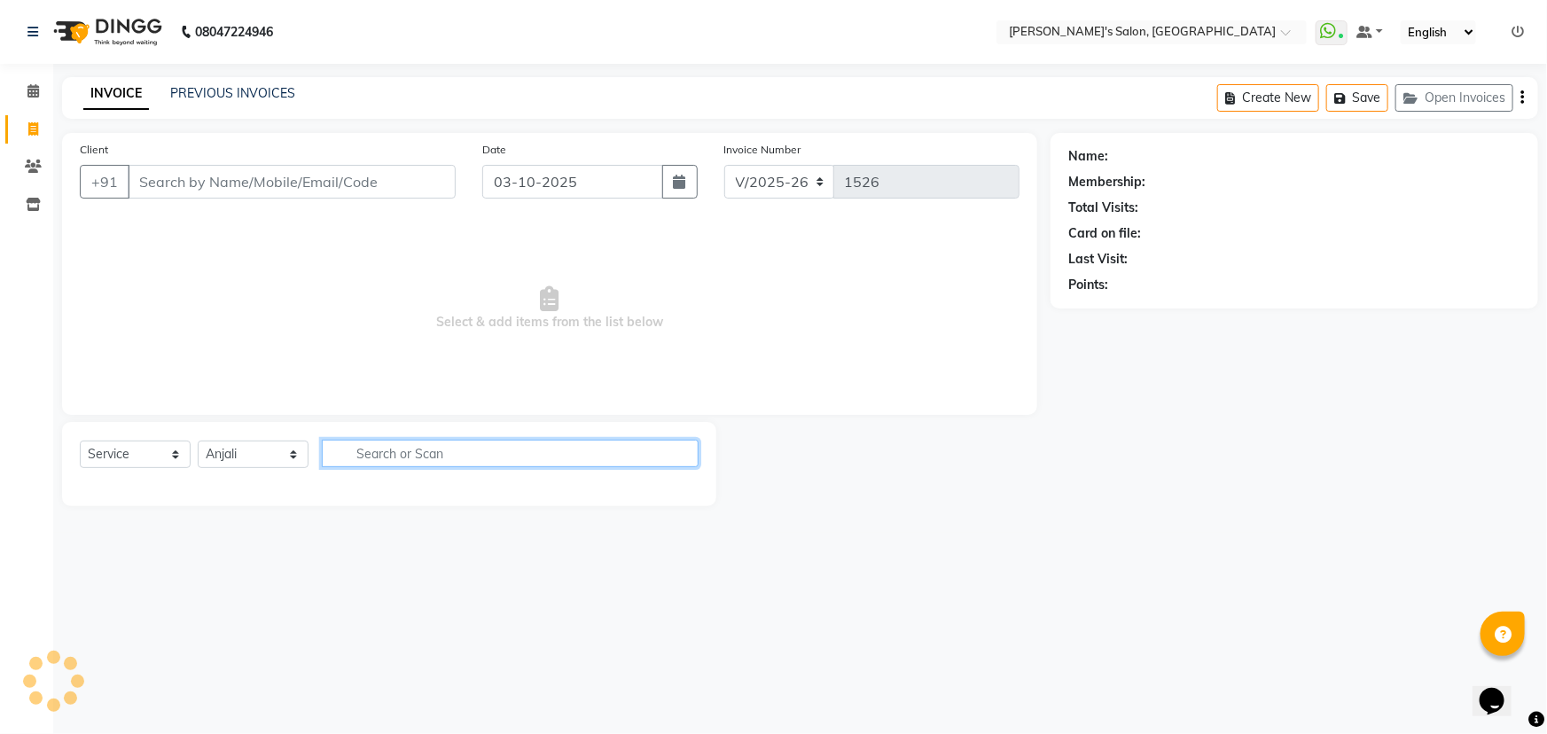
click at [378, 450] on input "text" at bounding box center [510, 453] width 377 height 27
type input "5"
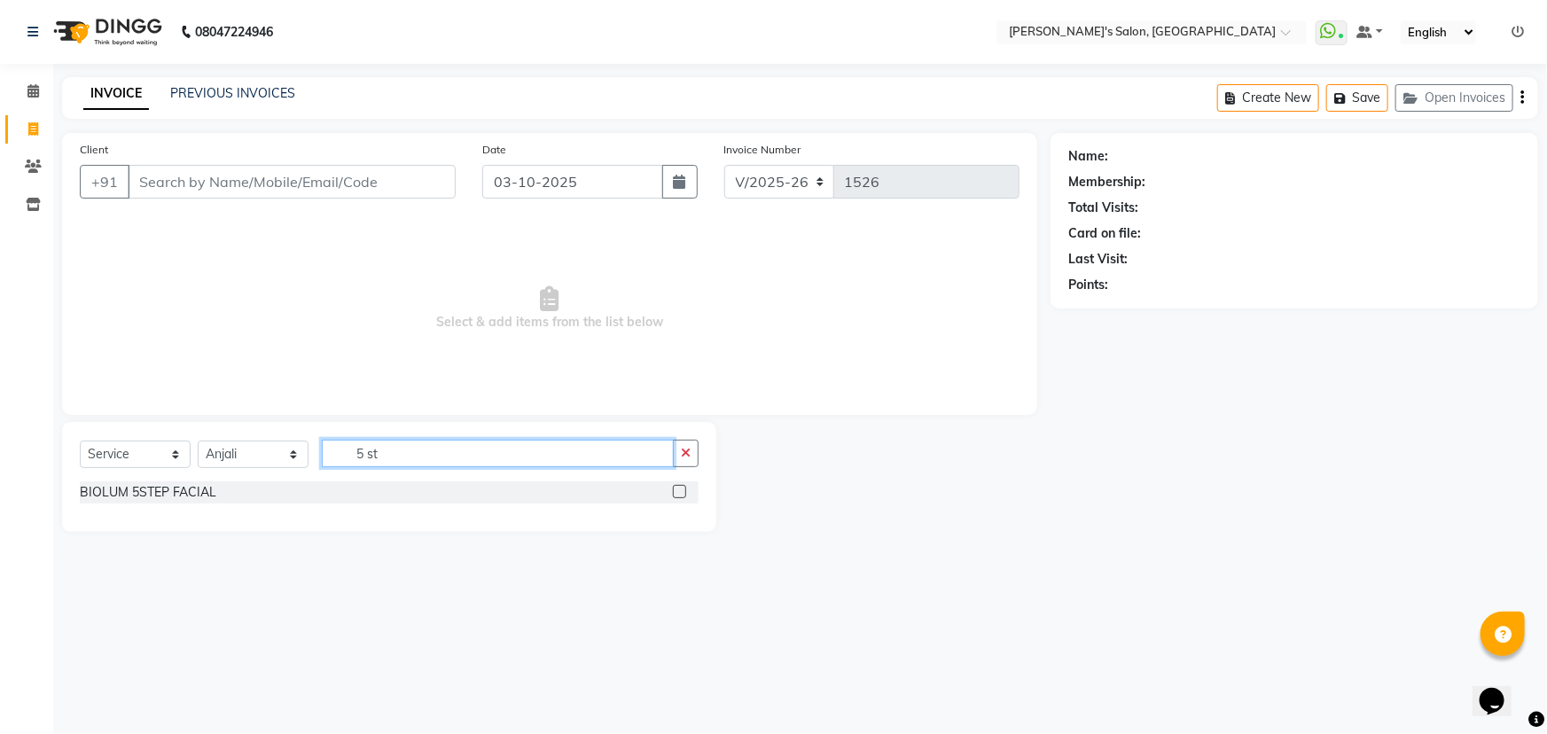
type input "5 st"
click at [677, 488] on label at bounding box center [679, 491] width 13 height 13
click at [677, 488] on input "checkbox" at bounding box center [679, 493] width 12 height 12
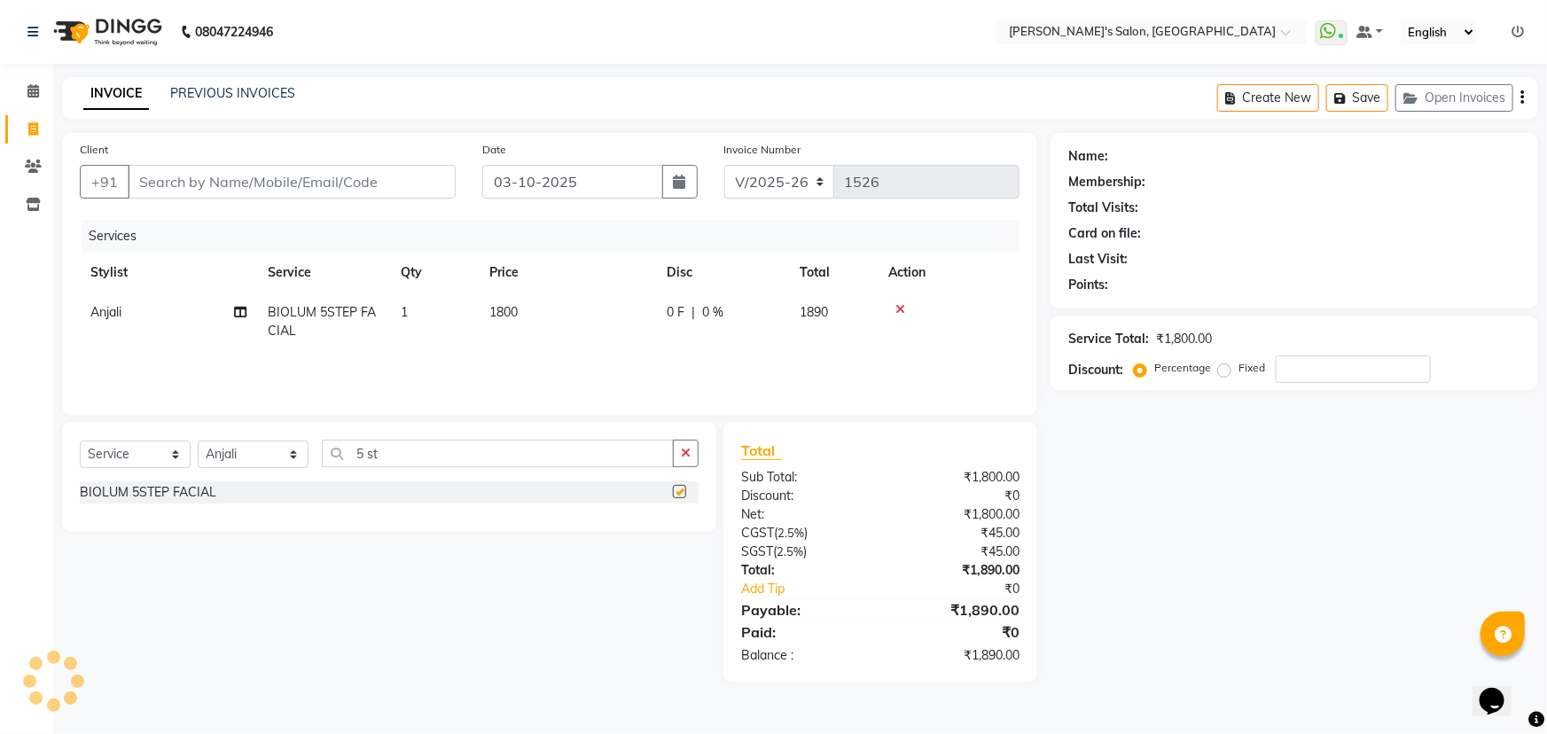
checkbox input "false"
click at [899, 309] on icon at bounding box center [901, 309] width 10 height 12
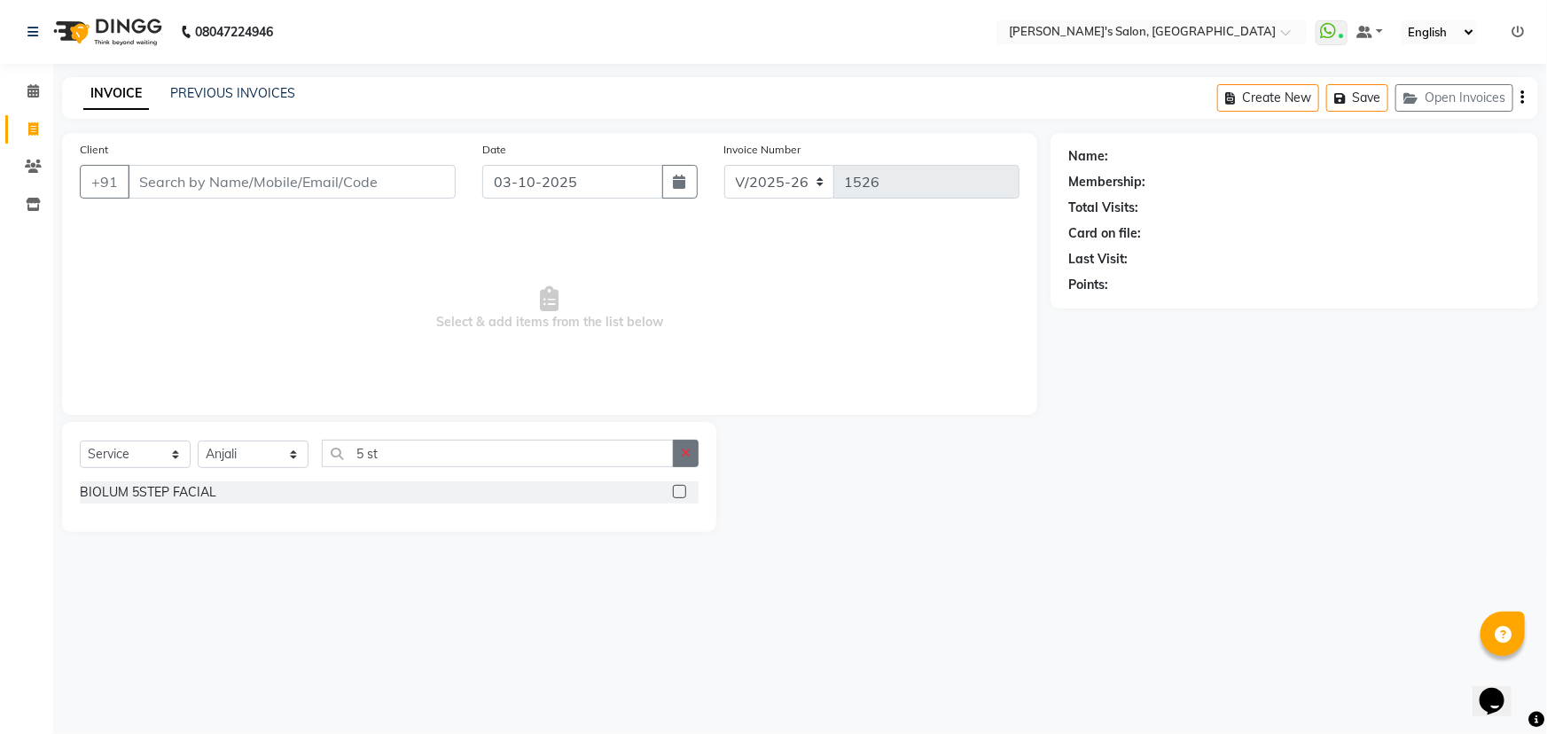
click at [681, 444] on button "button" at bounding box center [686, 453] width 26 height 27
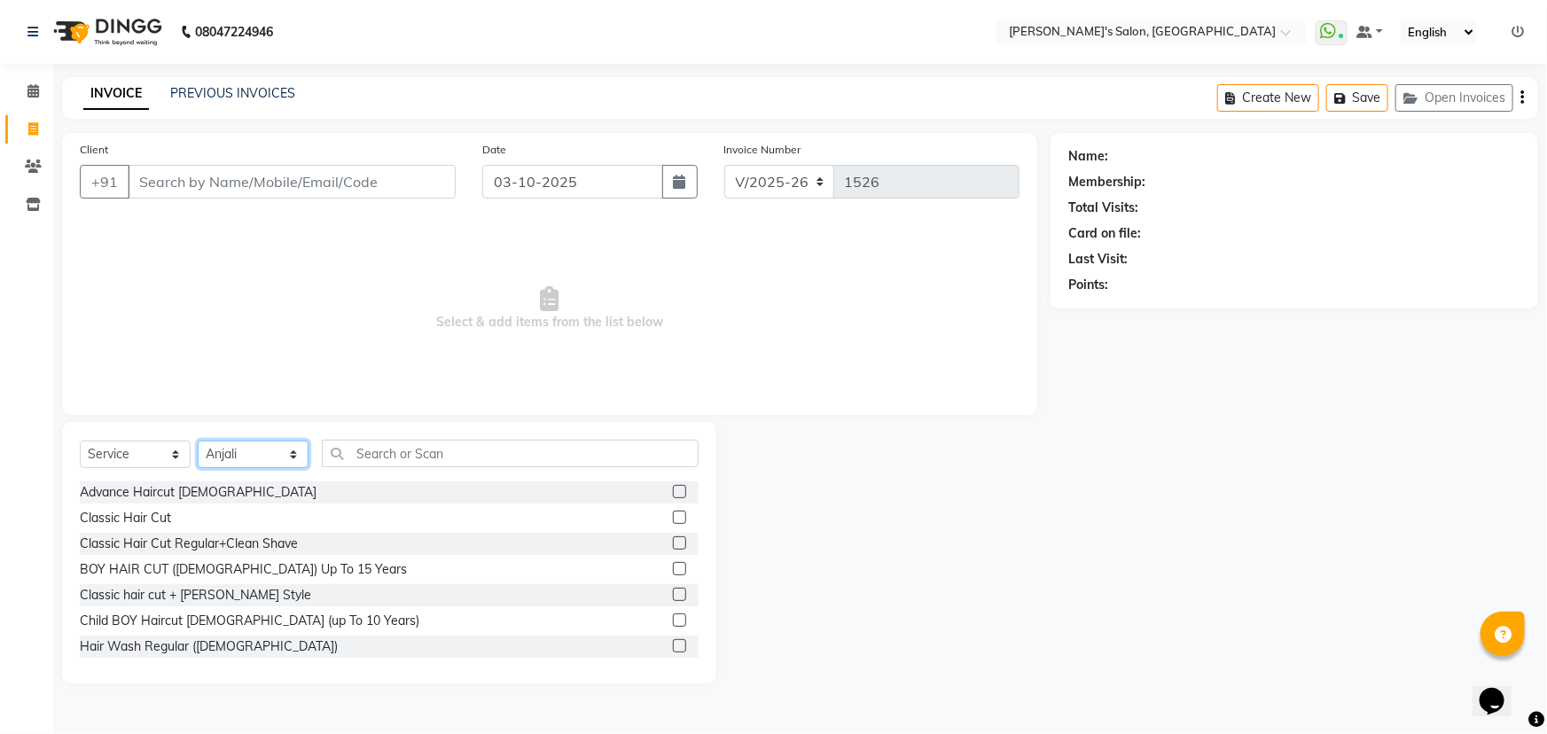
click at [289, 461] on select "Select Stylist AKASH ANIL KONDHAMANGALE [PERSON_NAME] Manager [PERSON_NAME] [PE…" at bounding box center [253, 454] width 111 height 27
select select "82729"
click at [198, 441] on select "Select Stylist AKASH ANIL KONDHAMANGALE [PERSON_NAME] Manager [PERSON_NAME] [PE…" at bounding box center [253, 454] width 111 height 27
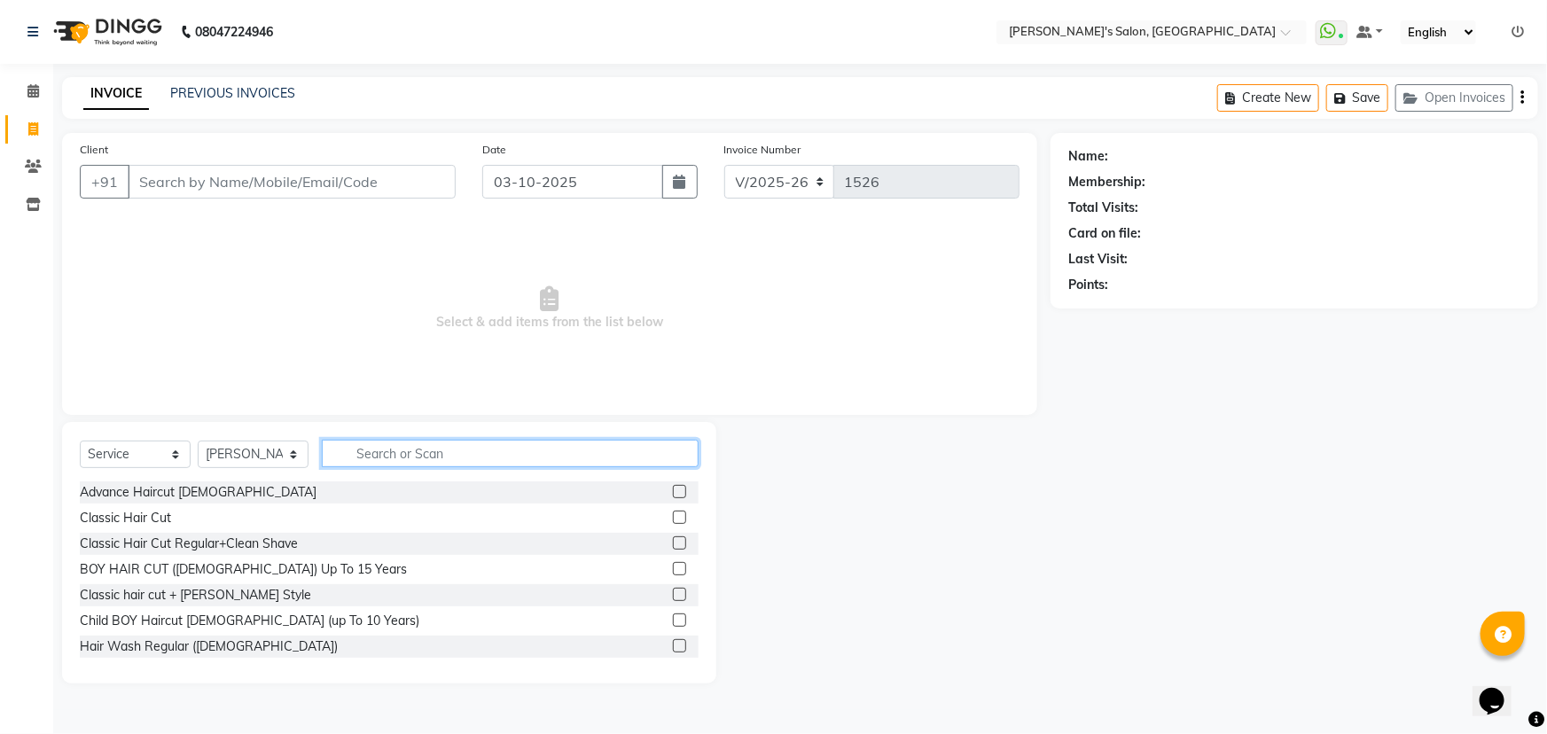
click at [426, 443] on input "text" at bounding box center [510, 453] width 377 height 27
click at [426, 458] on input "text" at bounding box center [510, 453] width 377 height 27
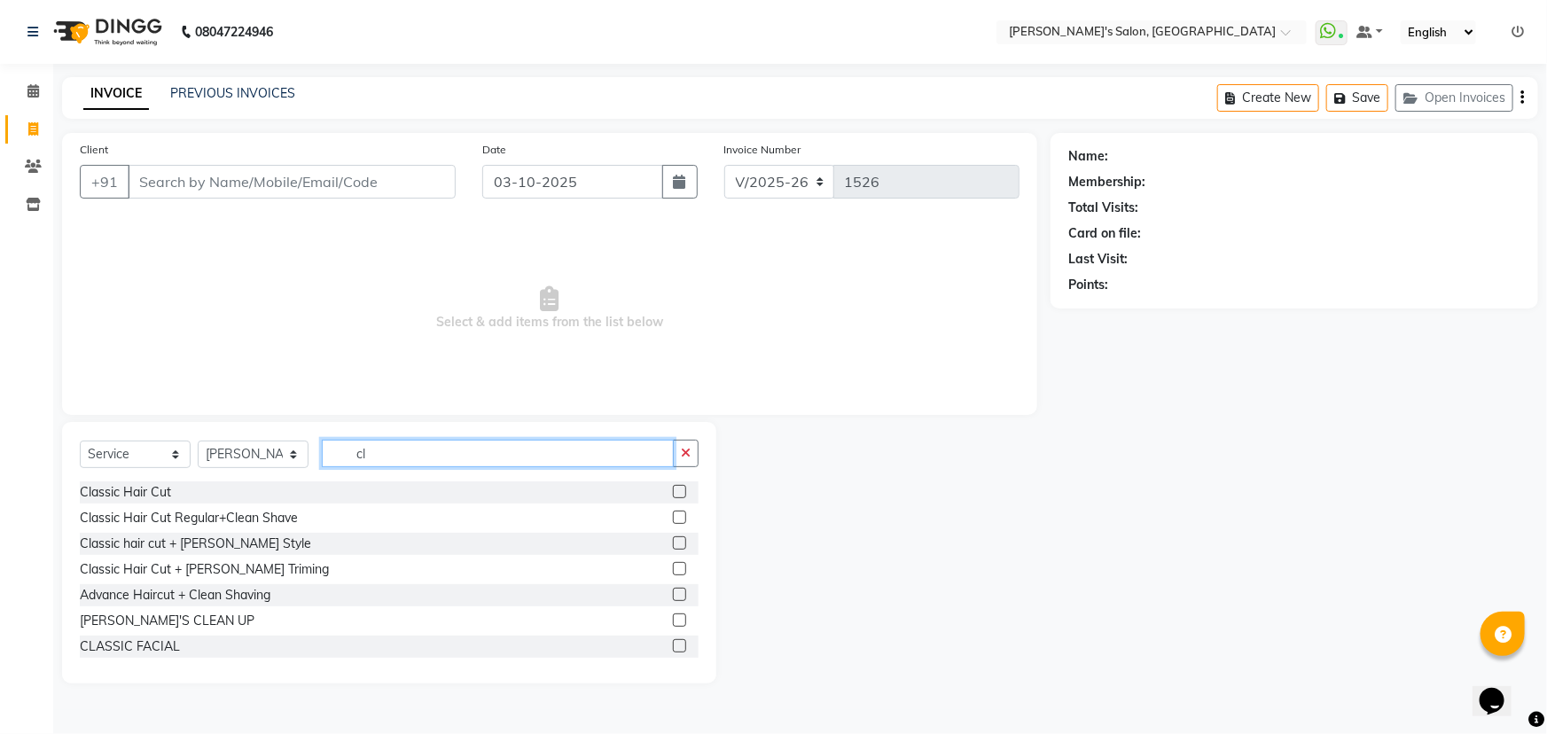
type input "cl"
click at [673, 490] on label at bounding box center [679, 491] width 13 height 13
click at [673, 490] on input "checkbox" at bounding box center [679, 493] width 12 height 12
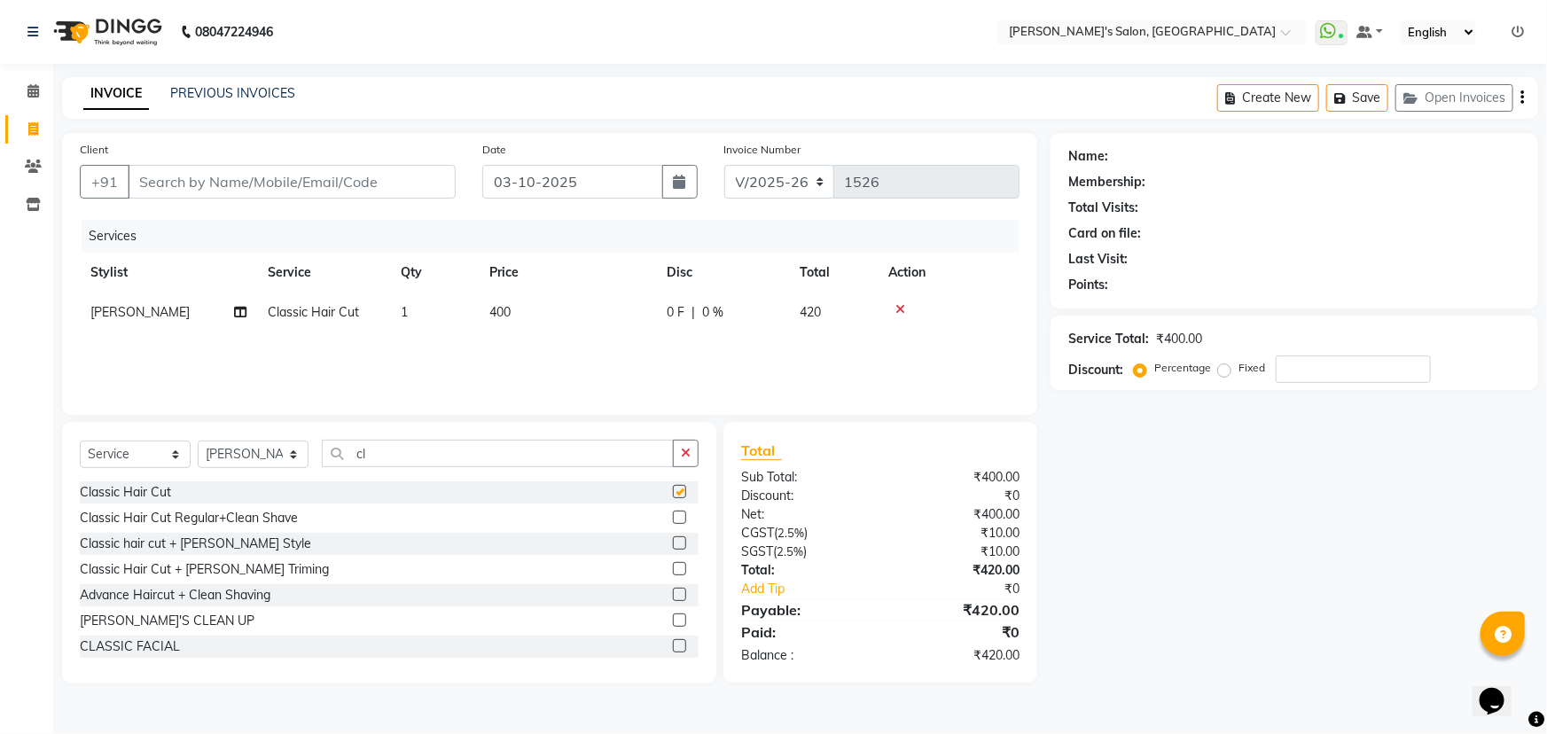
checkbox input "false"
click at [347, 178] on input "Client" at bounding box center [292, 182] width 328 height 34
click at [673, 568] on label at bounding box center [679, 568] width 13 height 13
click at [673, 568] on input "checkbox" at bounding box center [679, 570] width 12 height 12
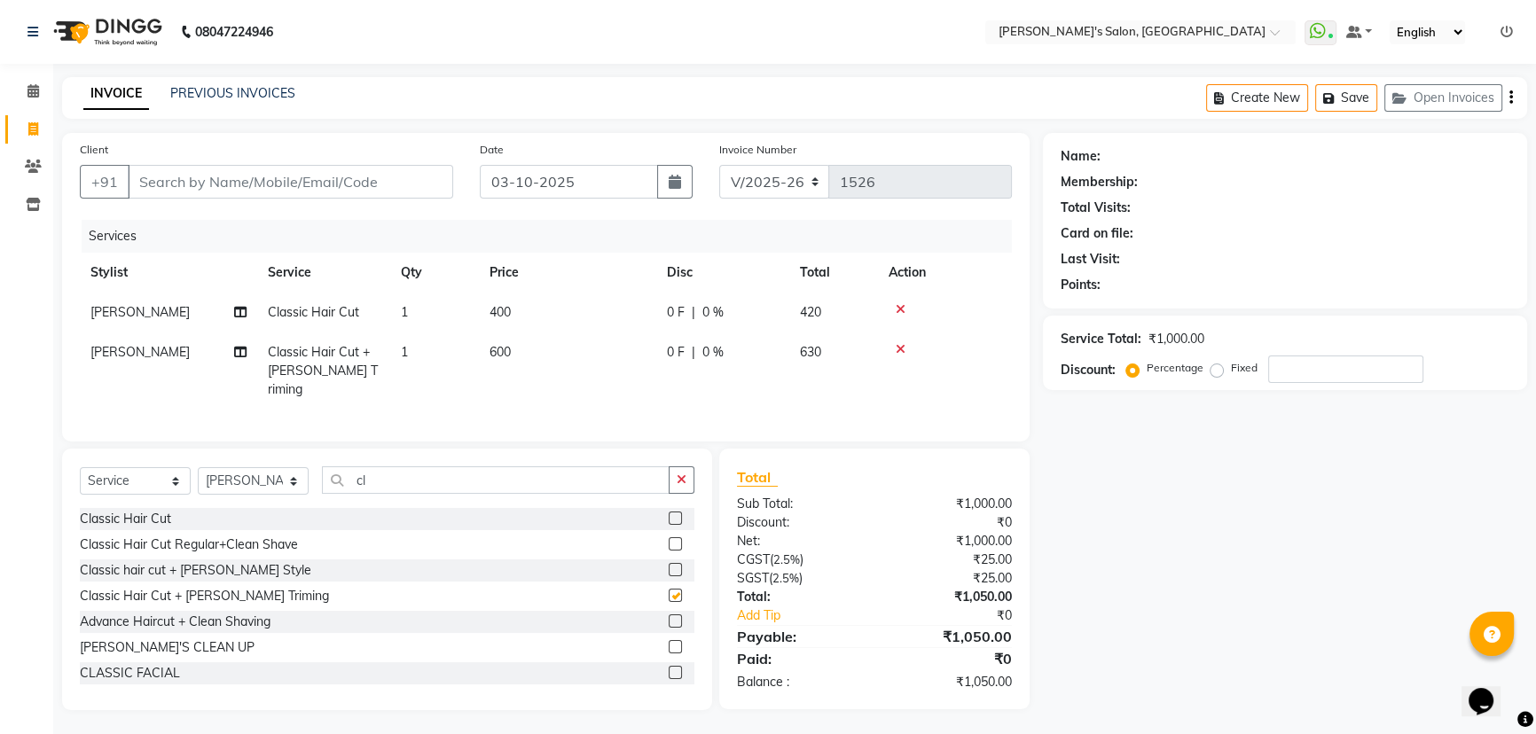
checkbox input "false"
click at [900, 309] on icon at bounding box center [901, 309] width 10 height 12
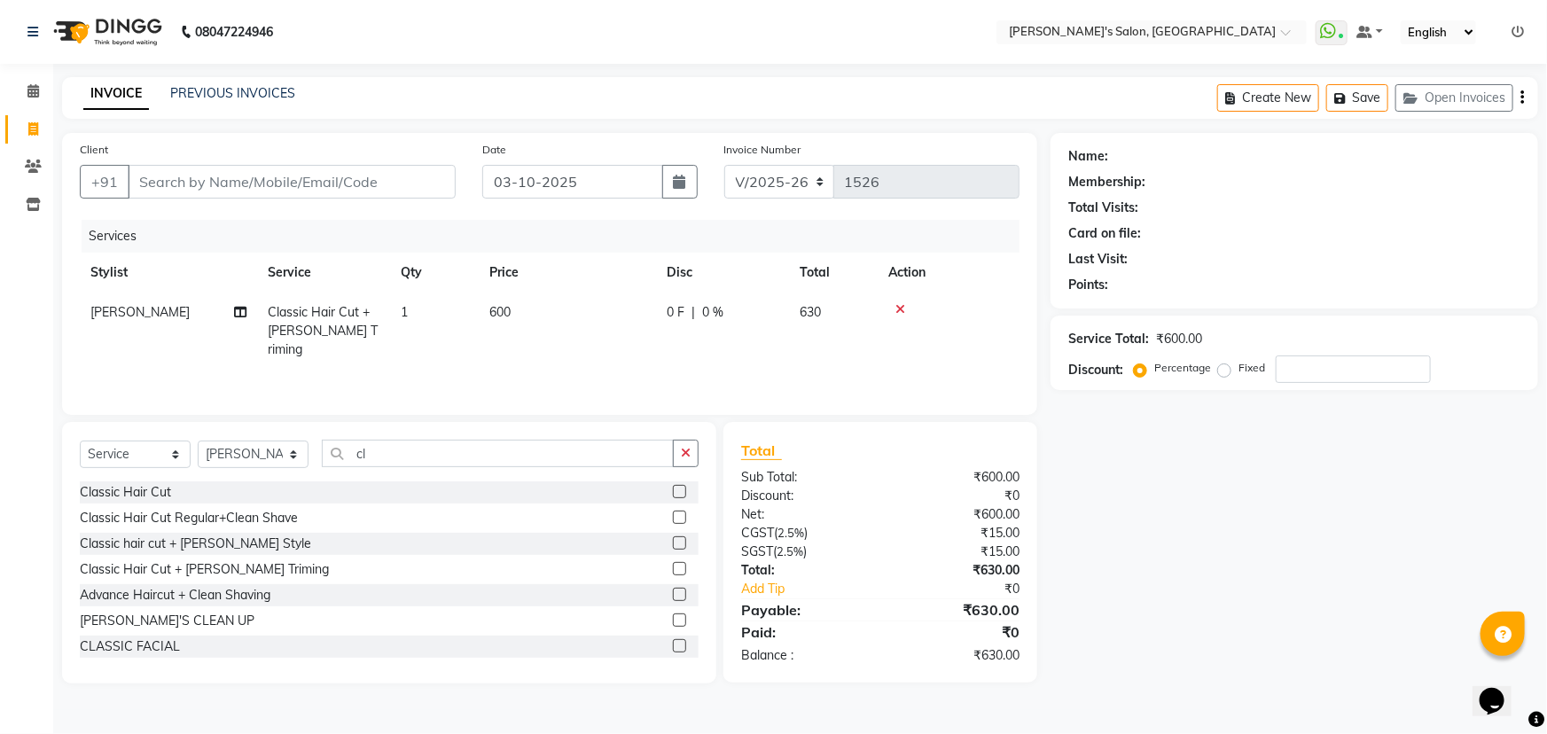
click at [653, 103] on div "INVOICE PREVIOUS INVOICES Create New Save Open Invoices" at bounding box center [800, 98] width 1476 height 42
